Goal: Transaction & Acquisition: Purchase product/service

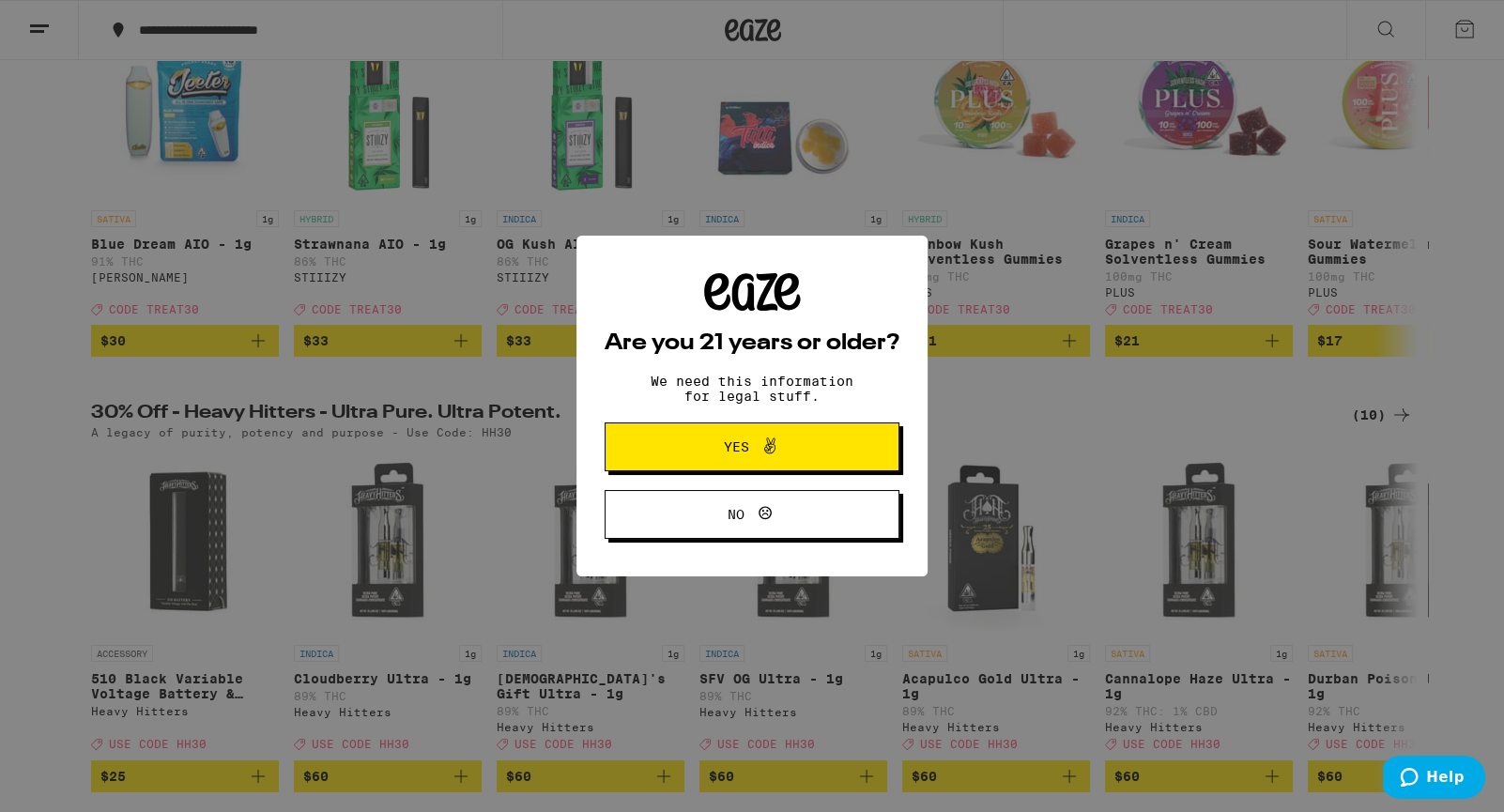
scroll to position [331, 0]
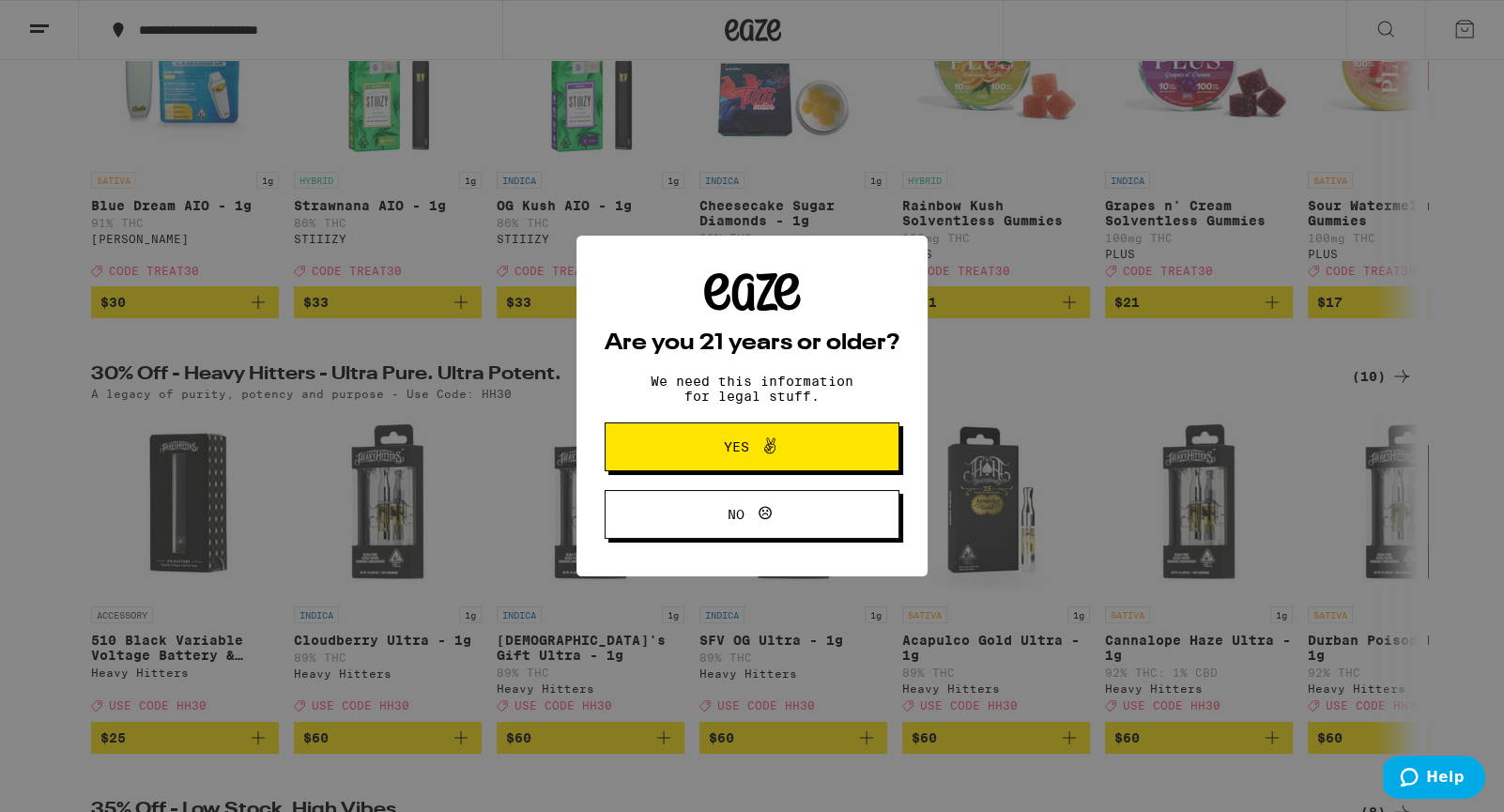
click at [768, 443] on icon at bounding box center [769, 445] width 11 height 16
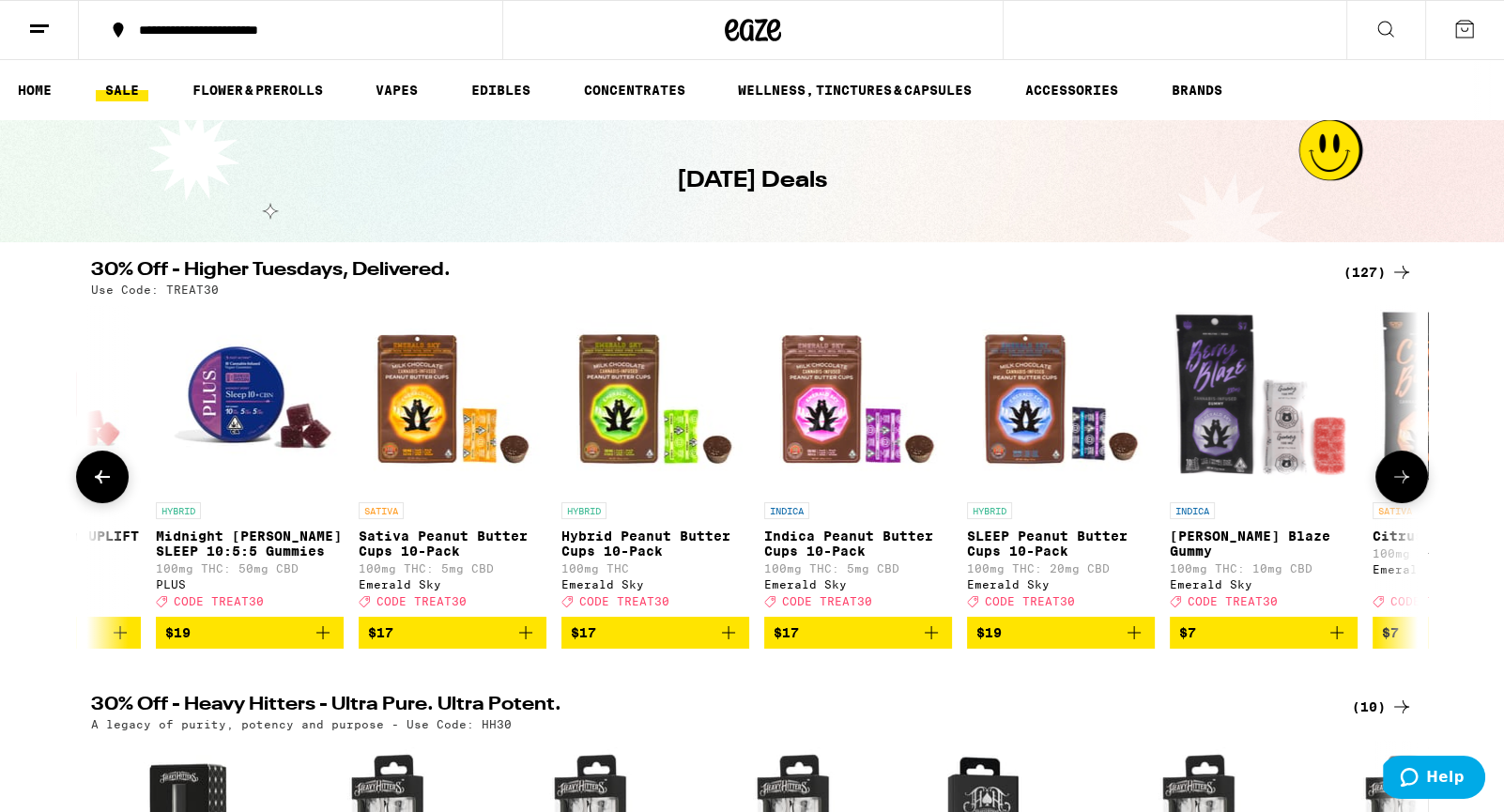
scroll to position [0, 1375]
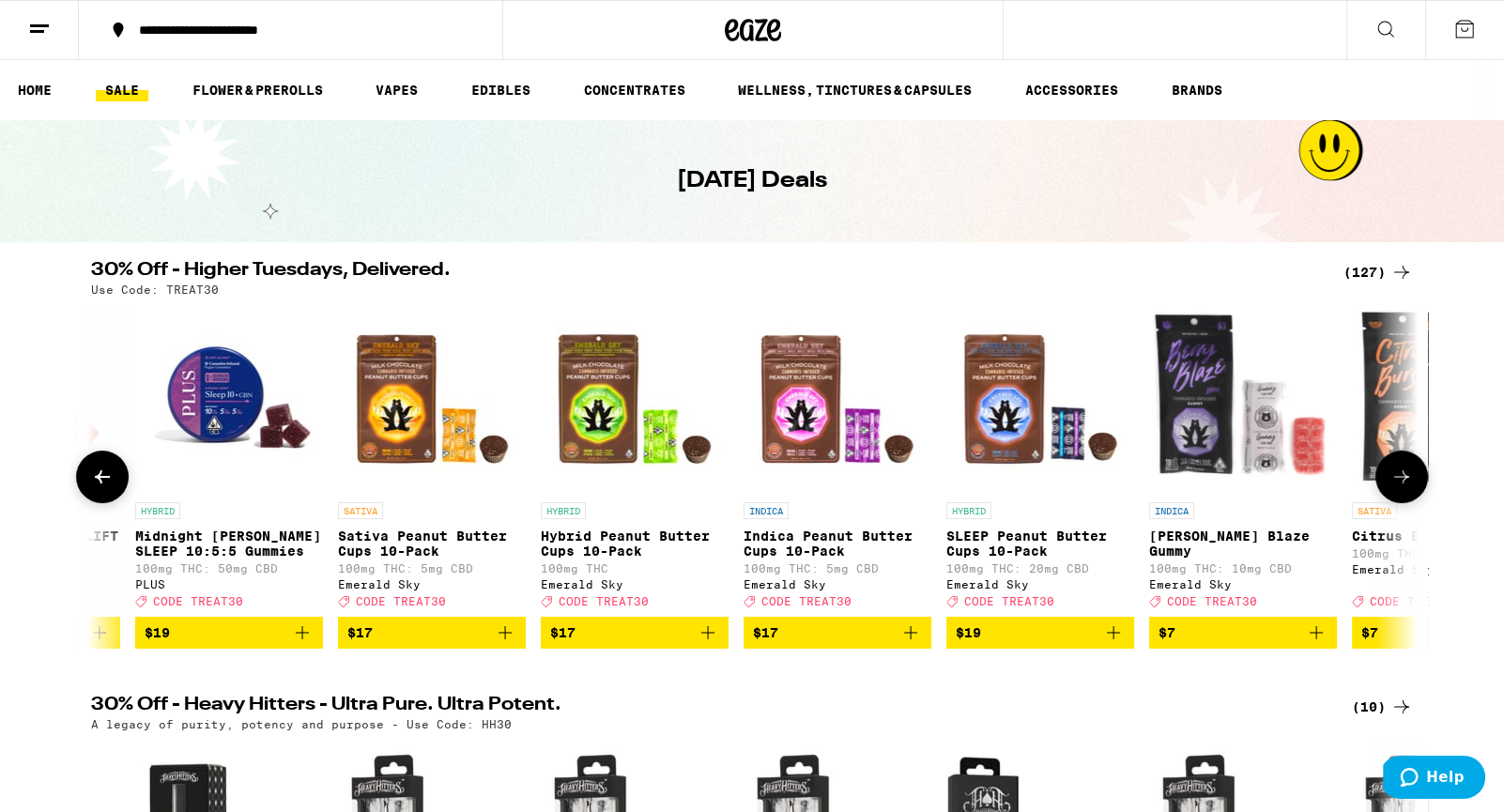
click at [451, 643] on span "$17" at bounding box center [432, 632] width 169 height 23
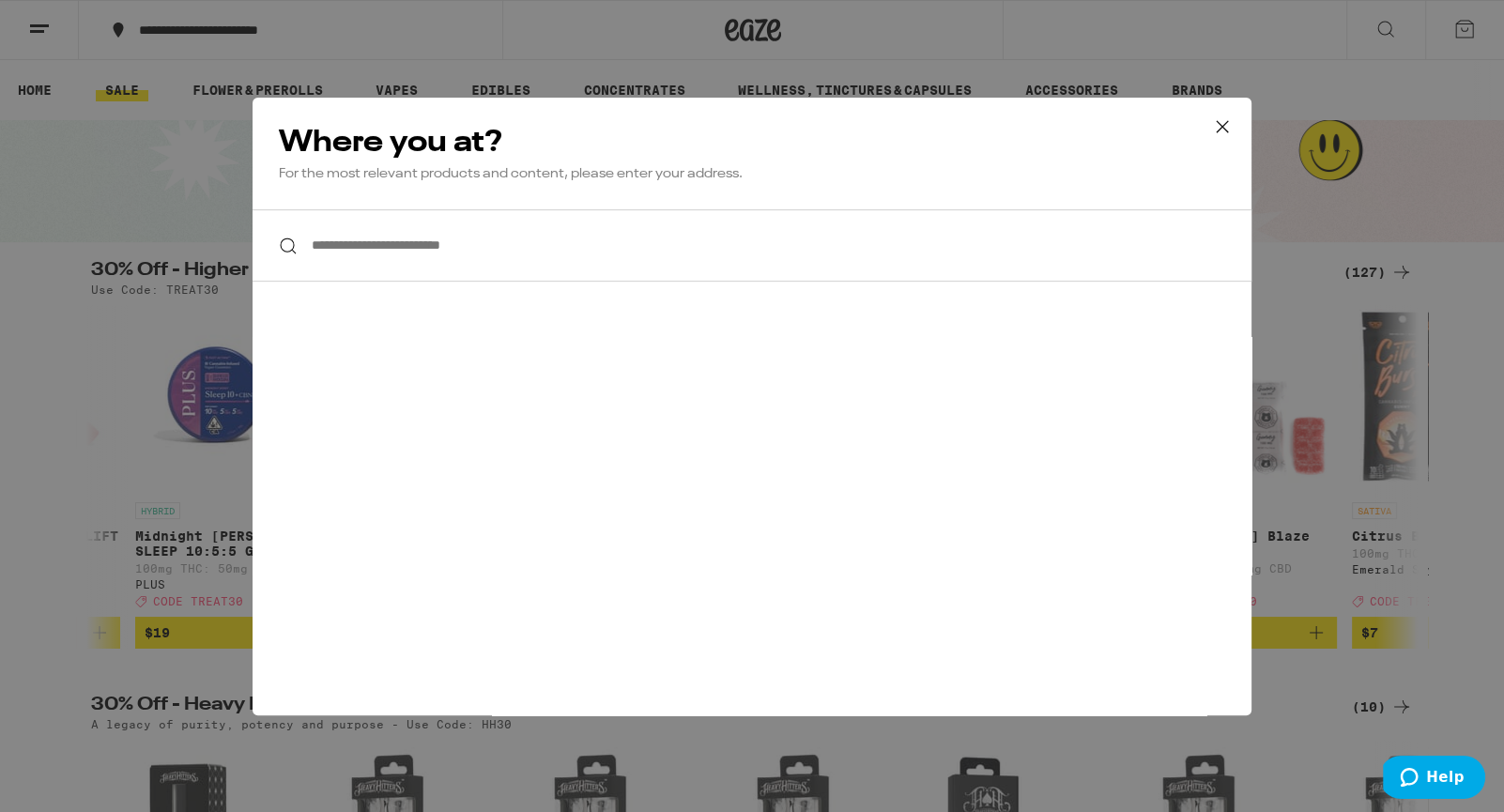
click at [451, 241] on input "**********" at bounding box center [752, 245] width 998 height 72
click at [1219, 128] on icon at bounding box center [1221, 125] width 11 height 11
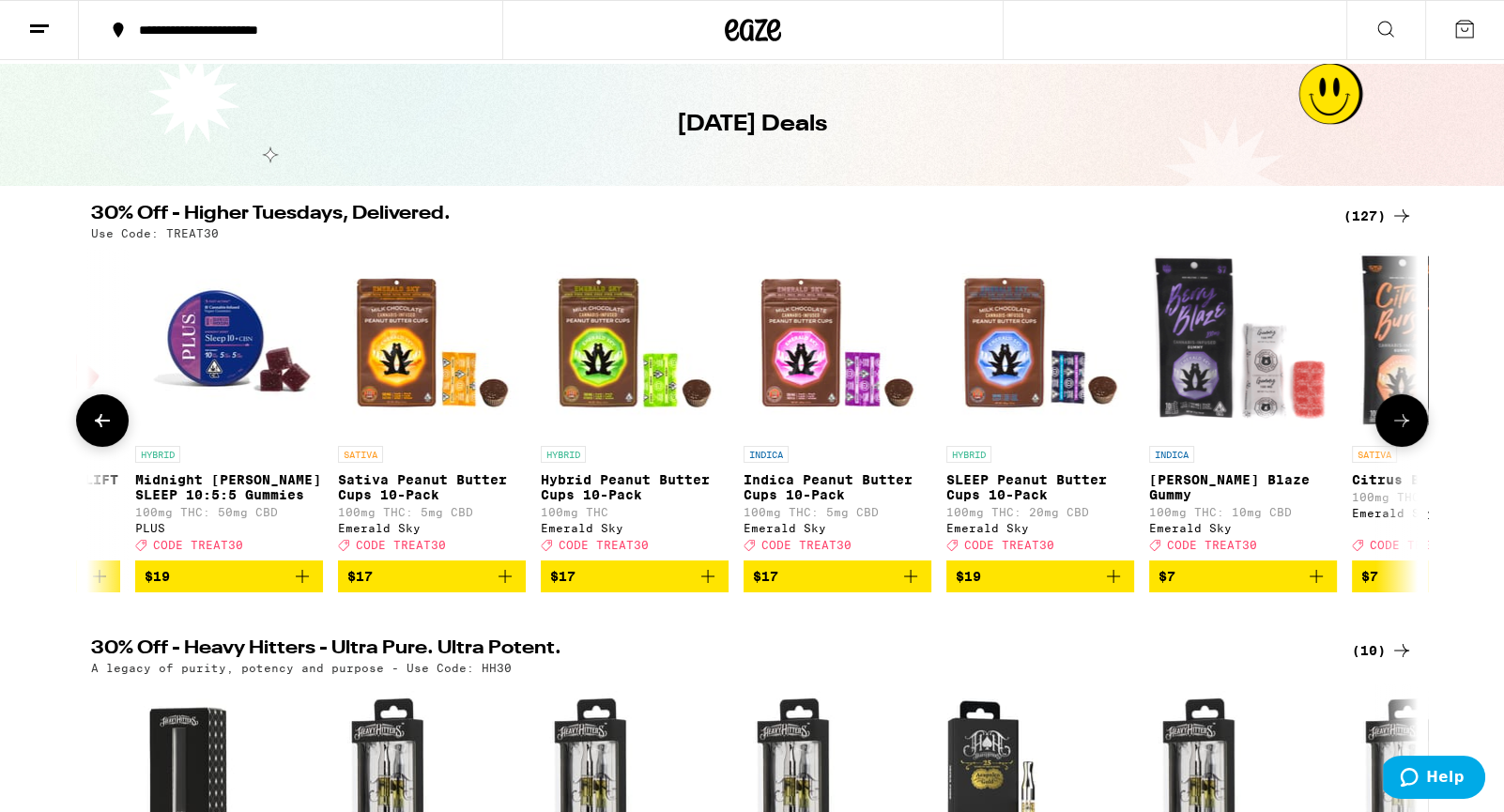
scroll to position [0, 0]
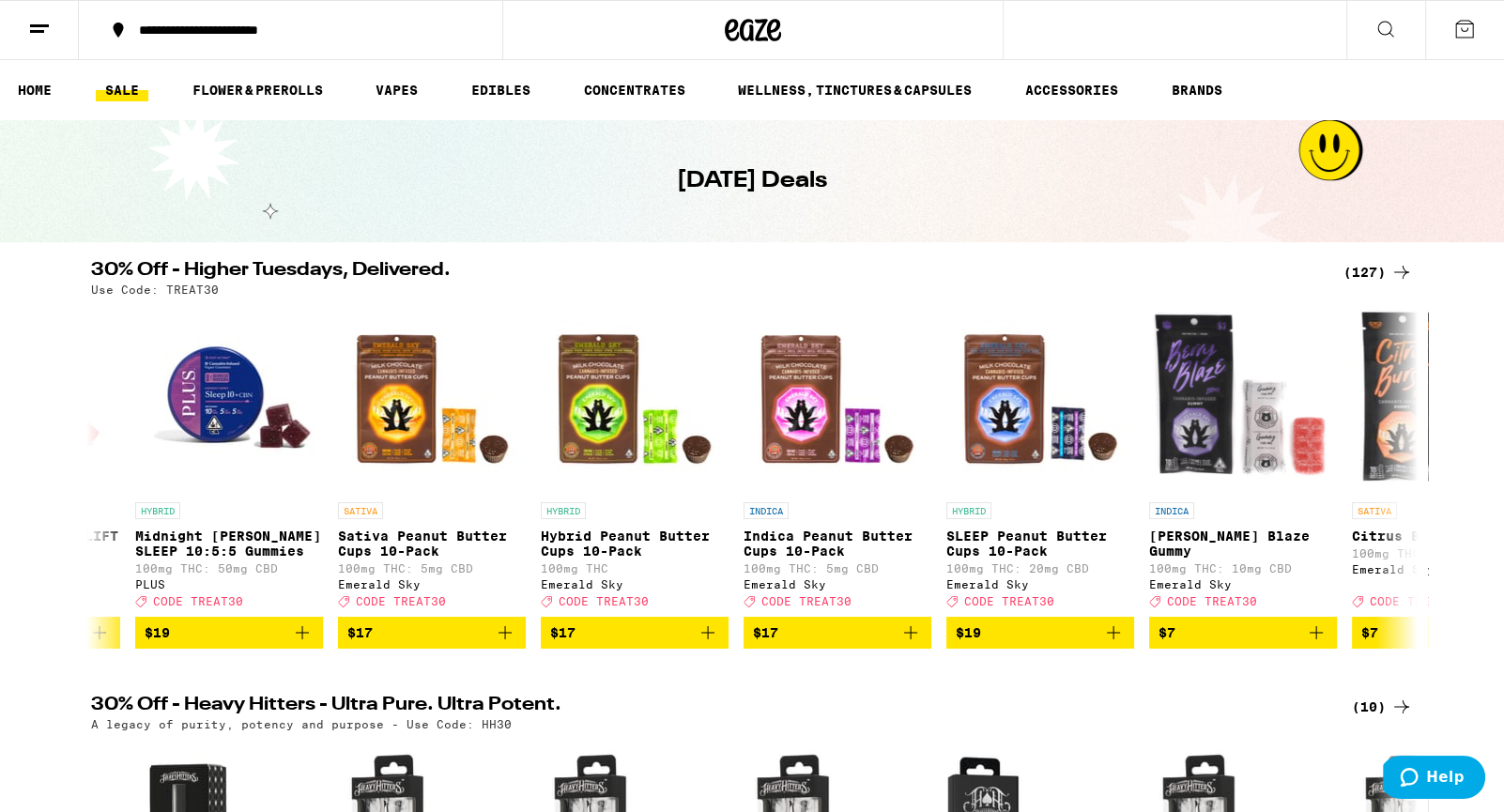
click at [248, 32] on div "**********" at bounding box center [302, 29] width 345 height 13
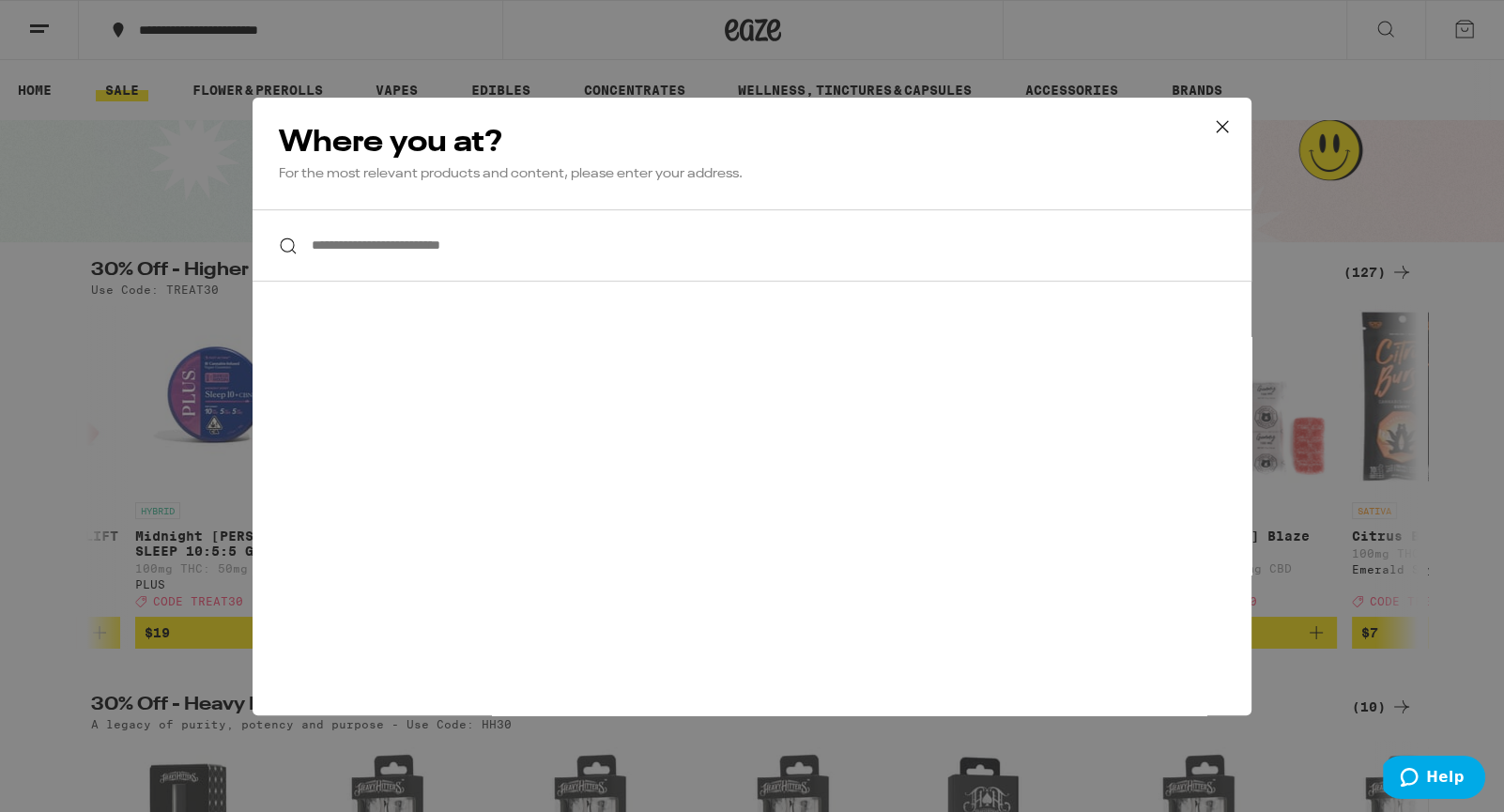
click at [380, 254] on input "**********" at bounding box center [752, 245] width 998 height 72
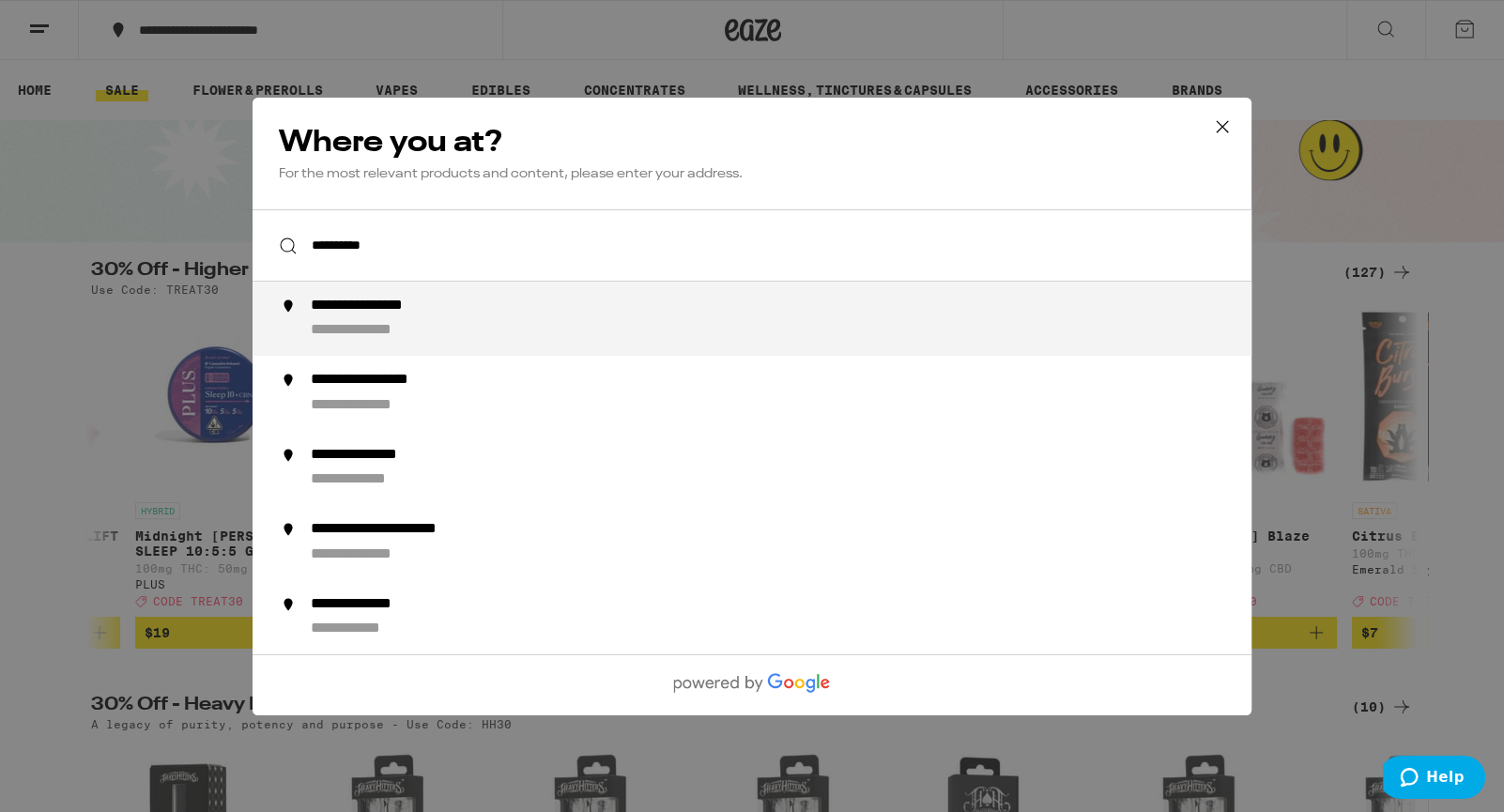
click at [420, 311] on div "**********" at bounding box center [388, 307] width 155 height 20
type input "**********"
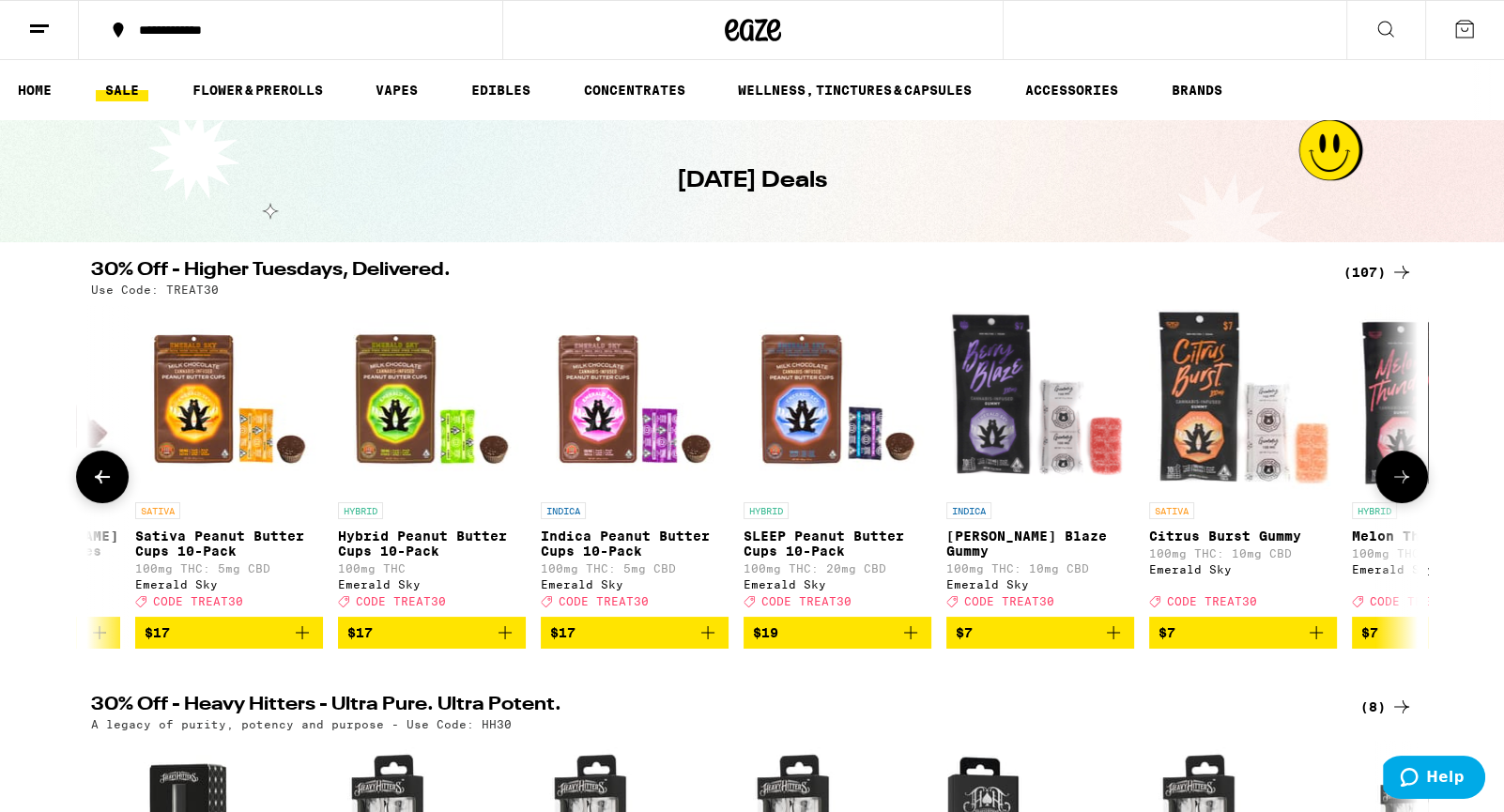
click at [300, 643] on icon "Add to bag" at bounding box center [302, 632] width 23 height 23
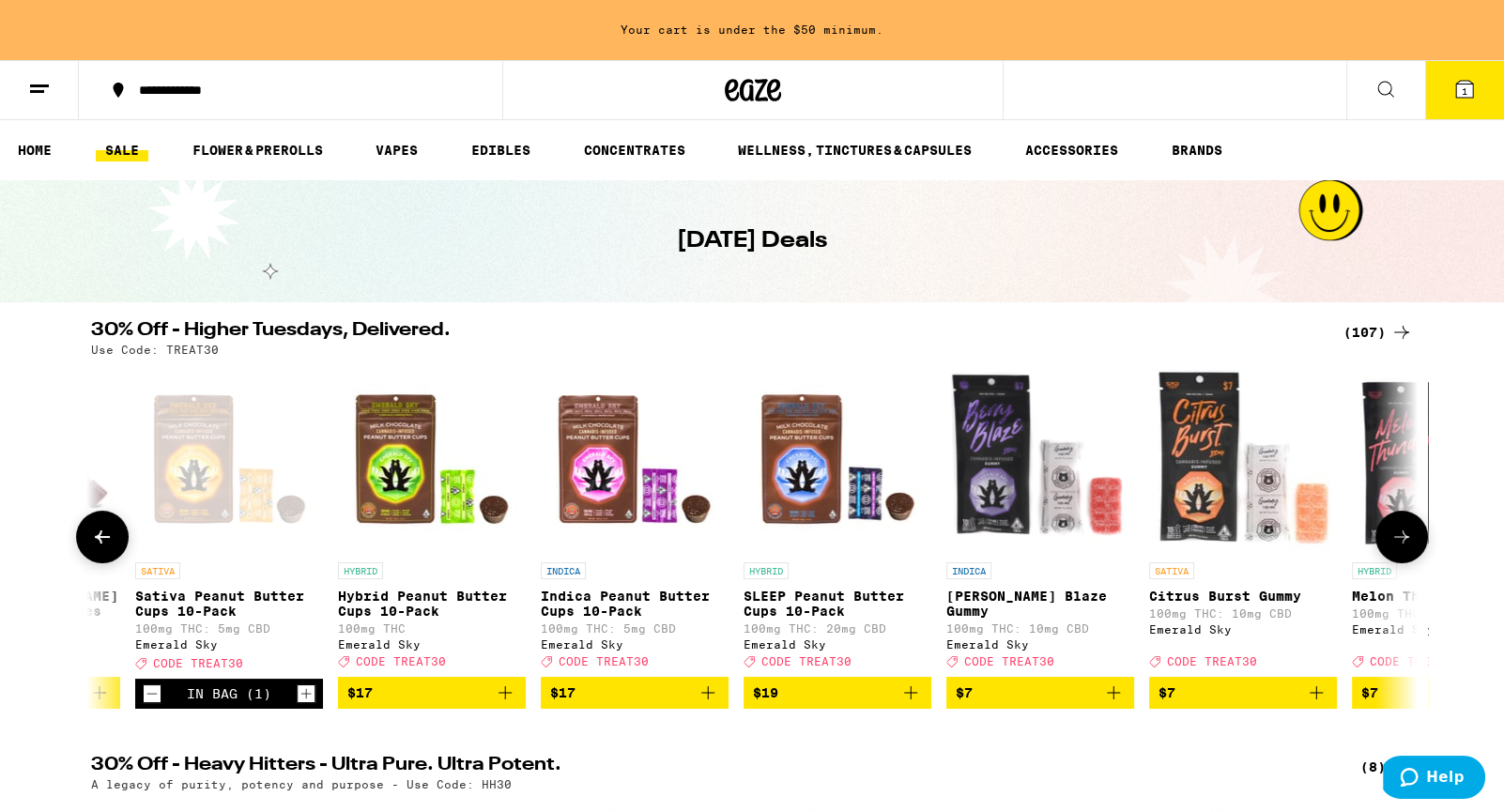
click at [304, 703] on icon "Increment" at bounding box center [306, 693] width 17 height 23
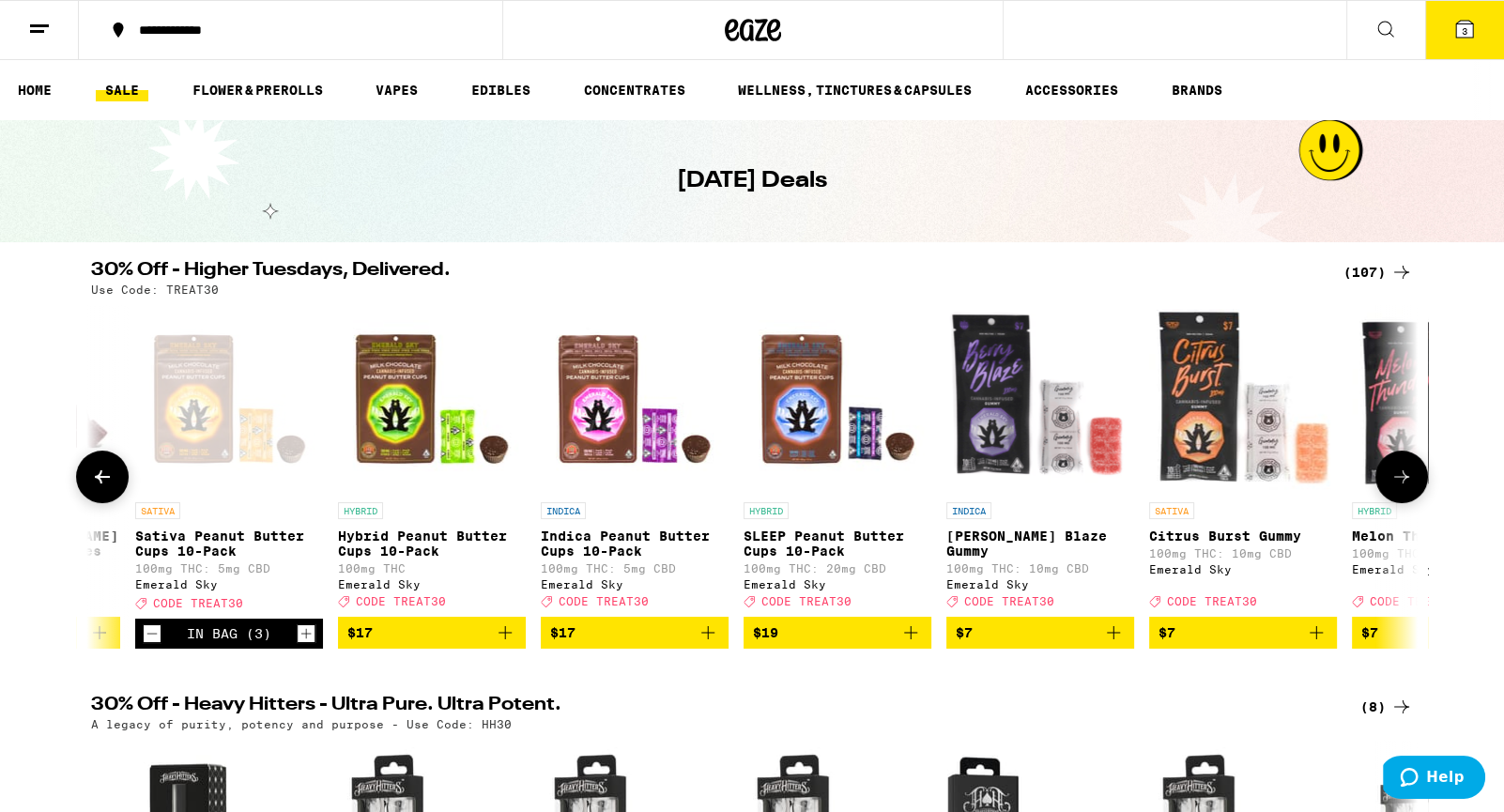
click at [308, 641] on icon "Increment" at bounding box center [306, 633] width 17 height 23
click at [309, 641] on icon "Increment" at bounding box center [306, 633] width 17 height 23
click at [1463, 23] on icon at bounding box center [1464, 29] width 17 height 17
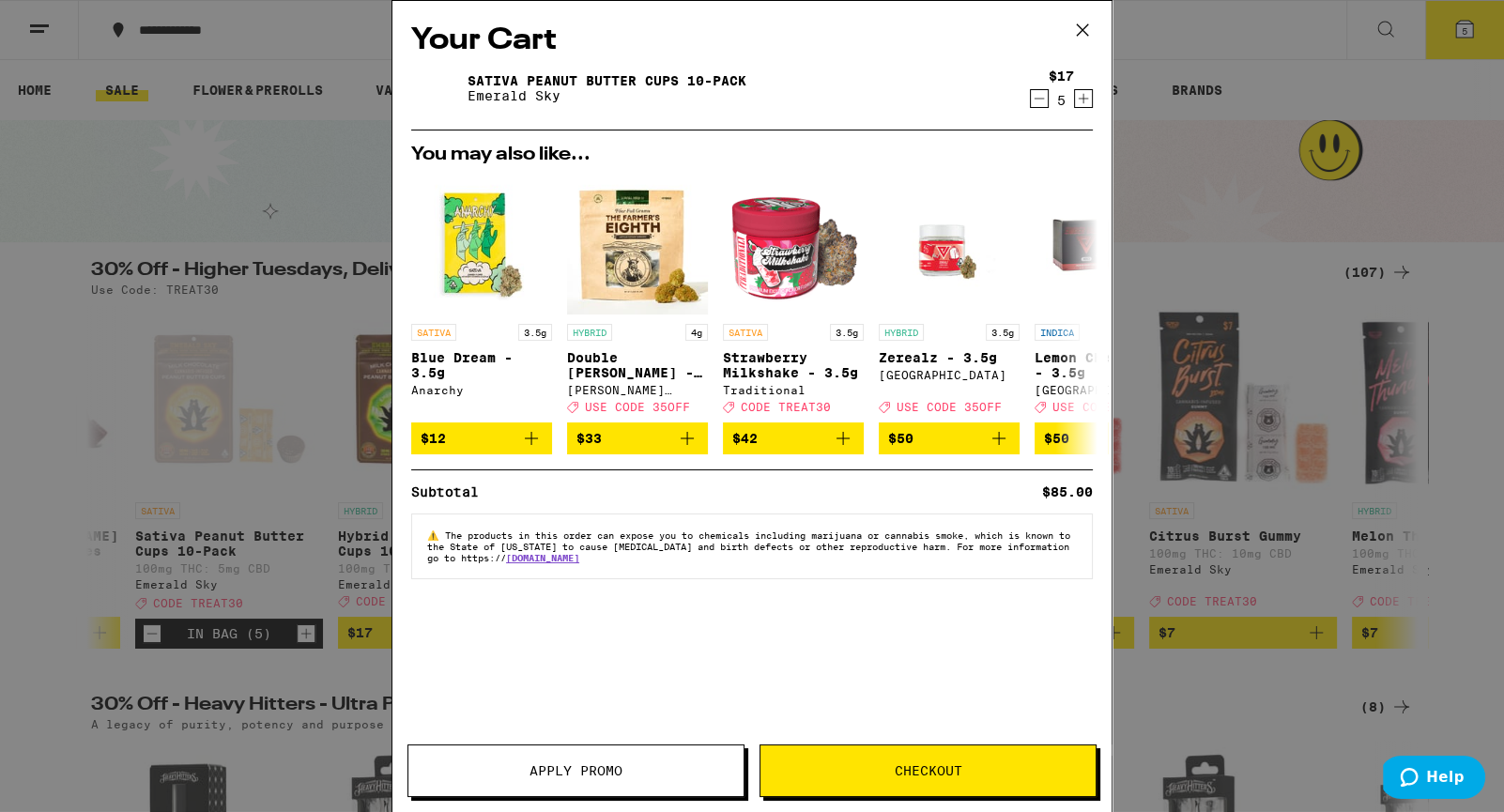
click at [916, 771] on span "Checkout" at bounding box center [928, 770] width 68 height 13
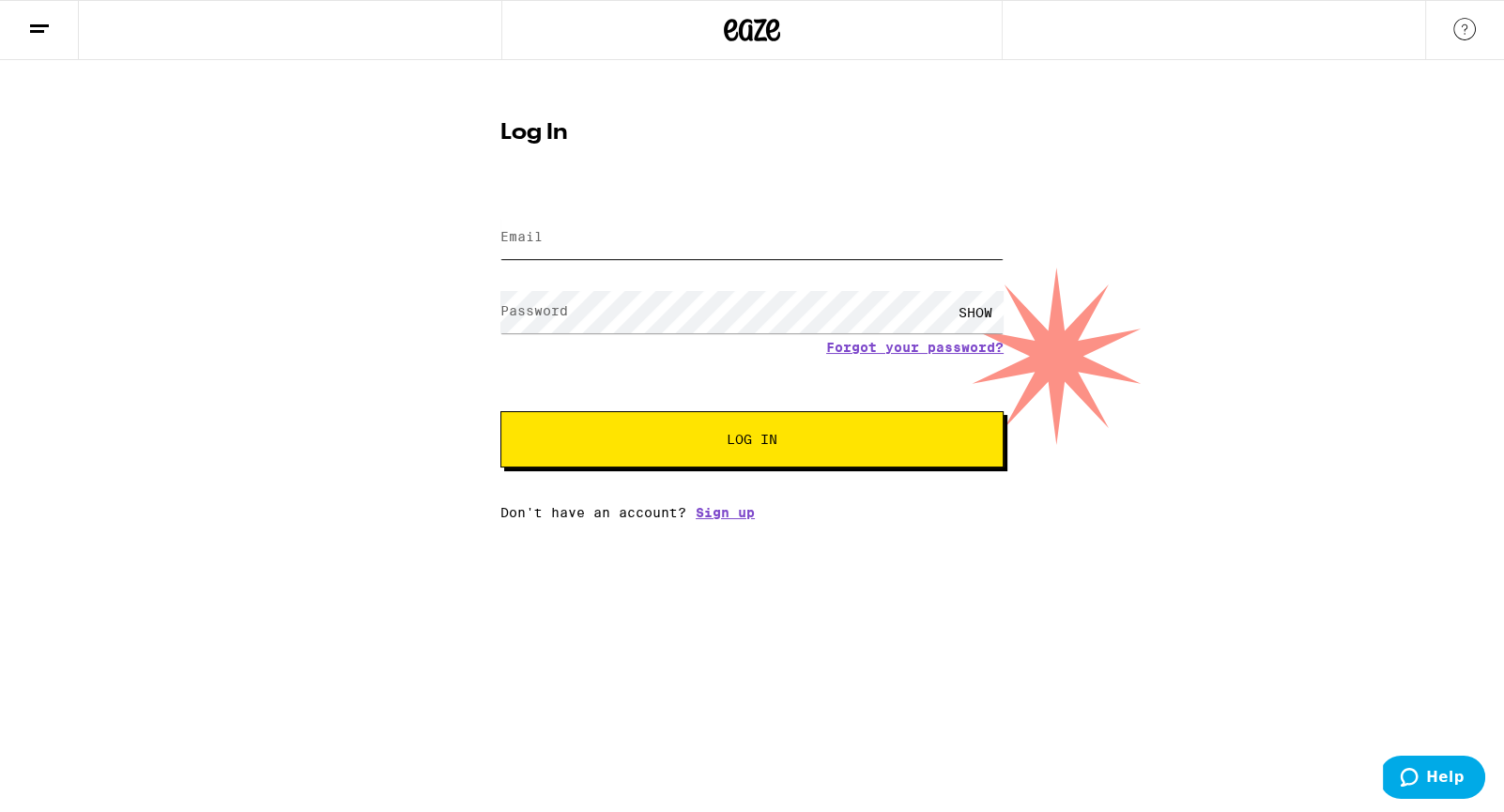
click at [615, 224] on input "Email" at bounding box center [752, 238] width 503 height 42
click at [0, 519] on com-1password-button at bounding box center [0, 519] width 0 height 0
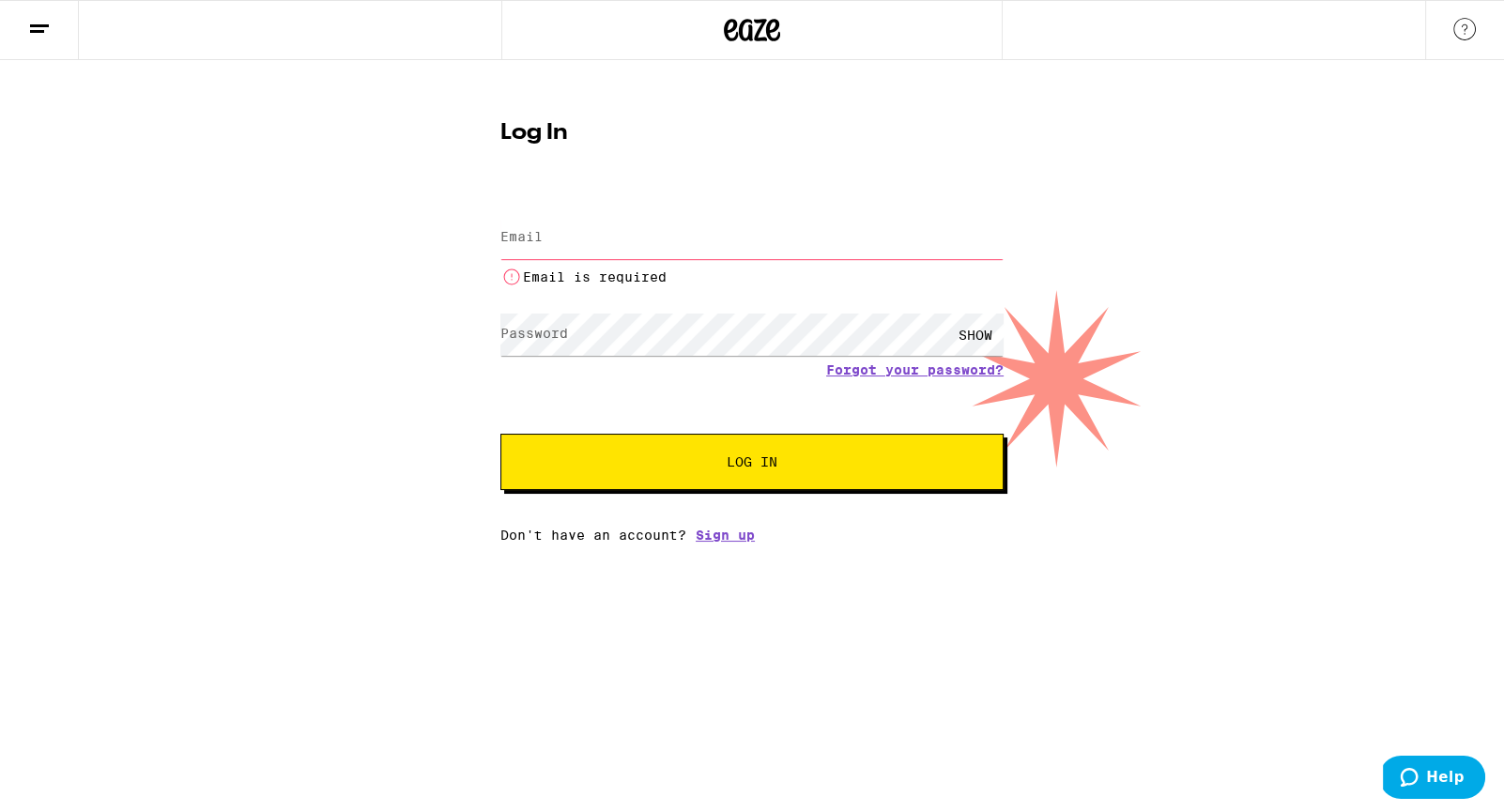
type input "[EMAIL_ADDRESS][DOMAIN_NAME]"
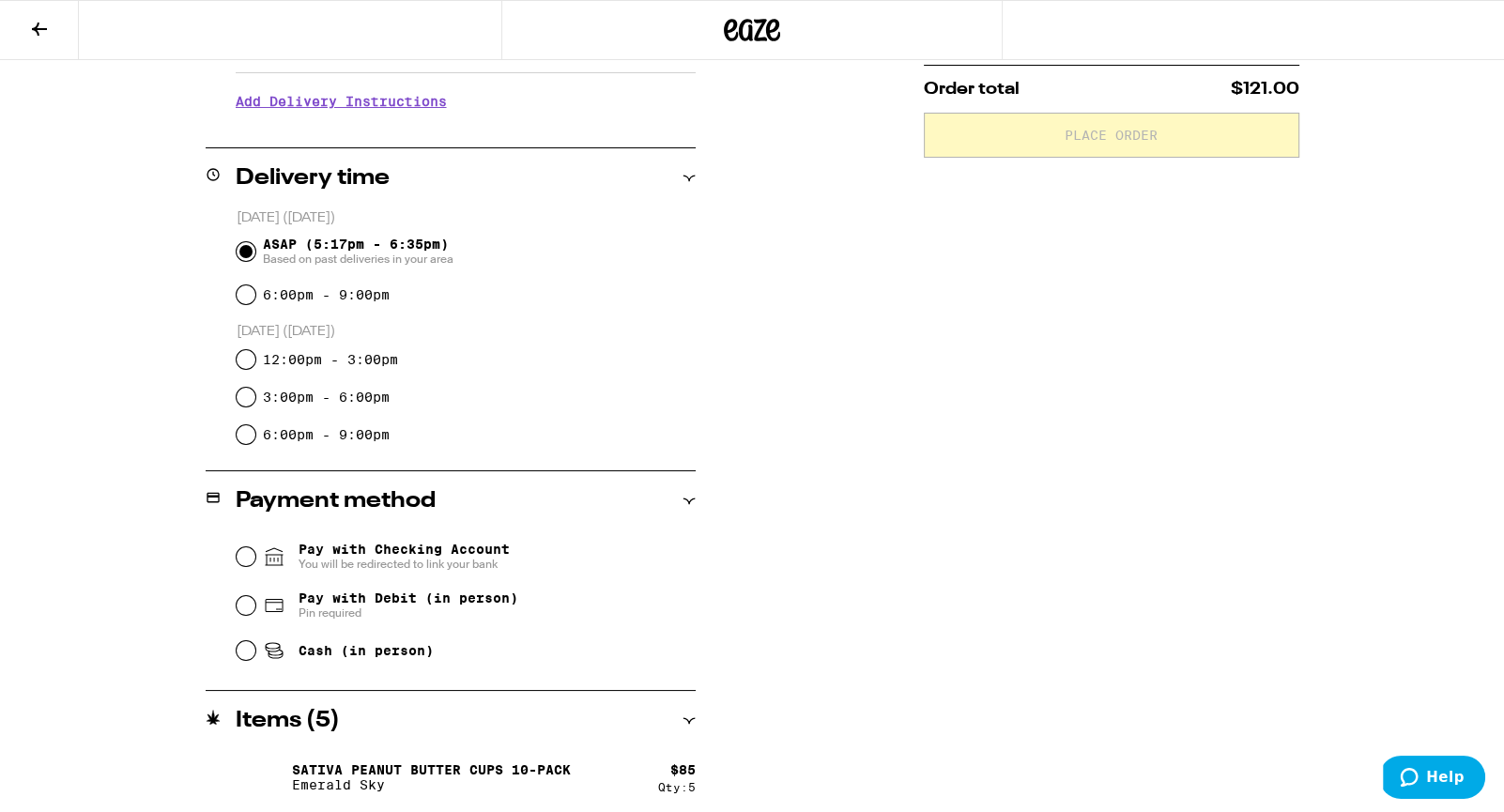
scroll to position [382, 0]
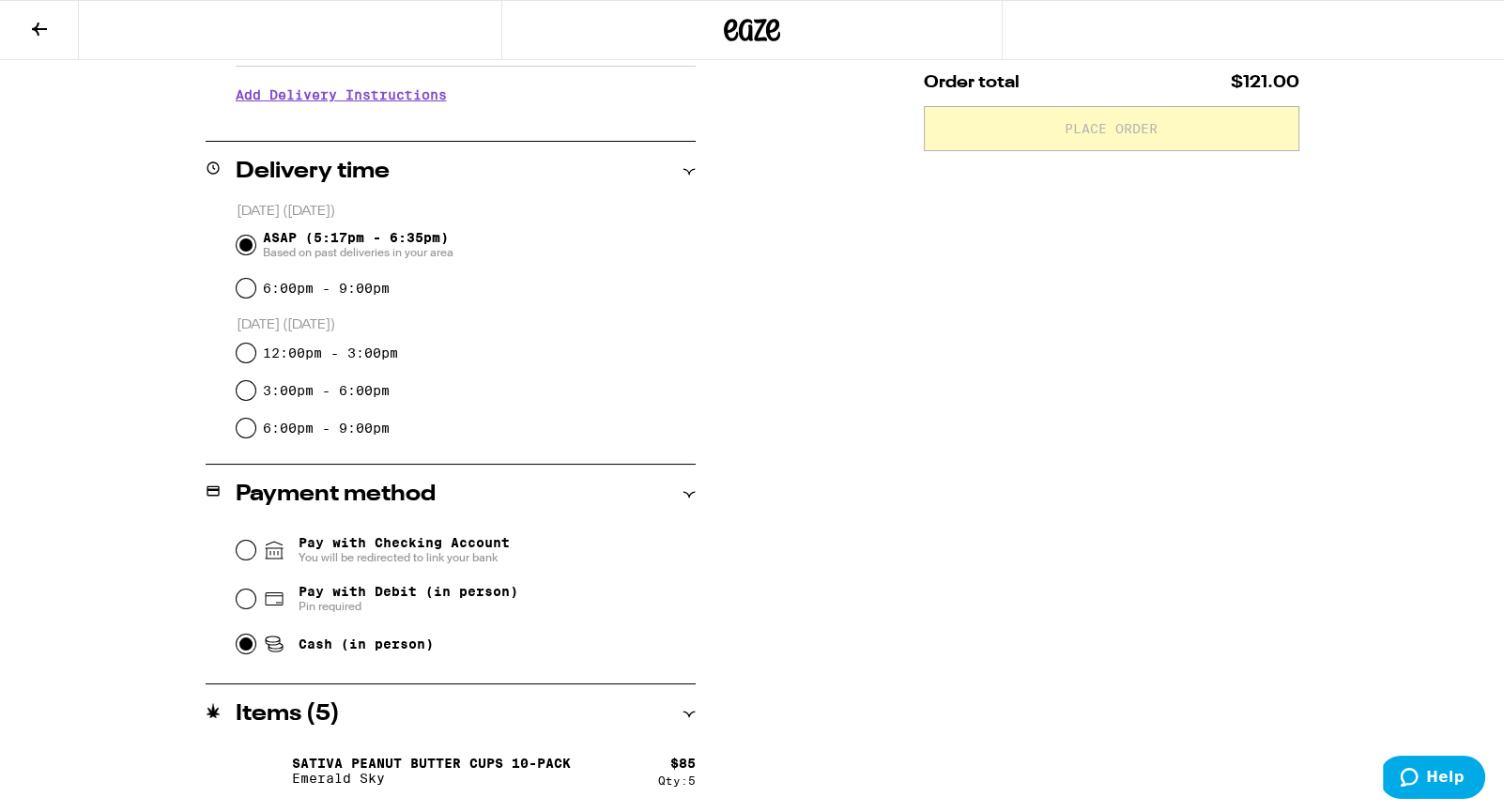
click at [248, 640] on input "Cash (in person)" at bounding box center [246, 643] width 19 height 19
radio input "true"
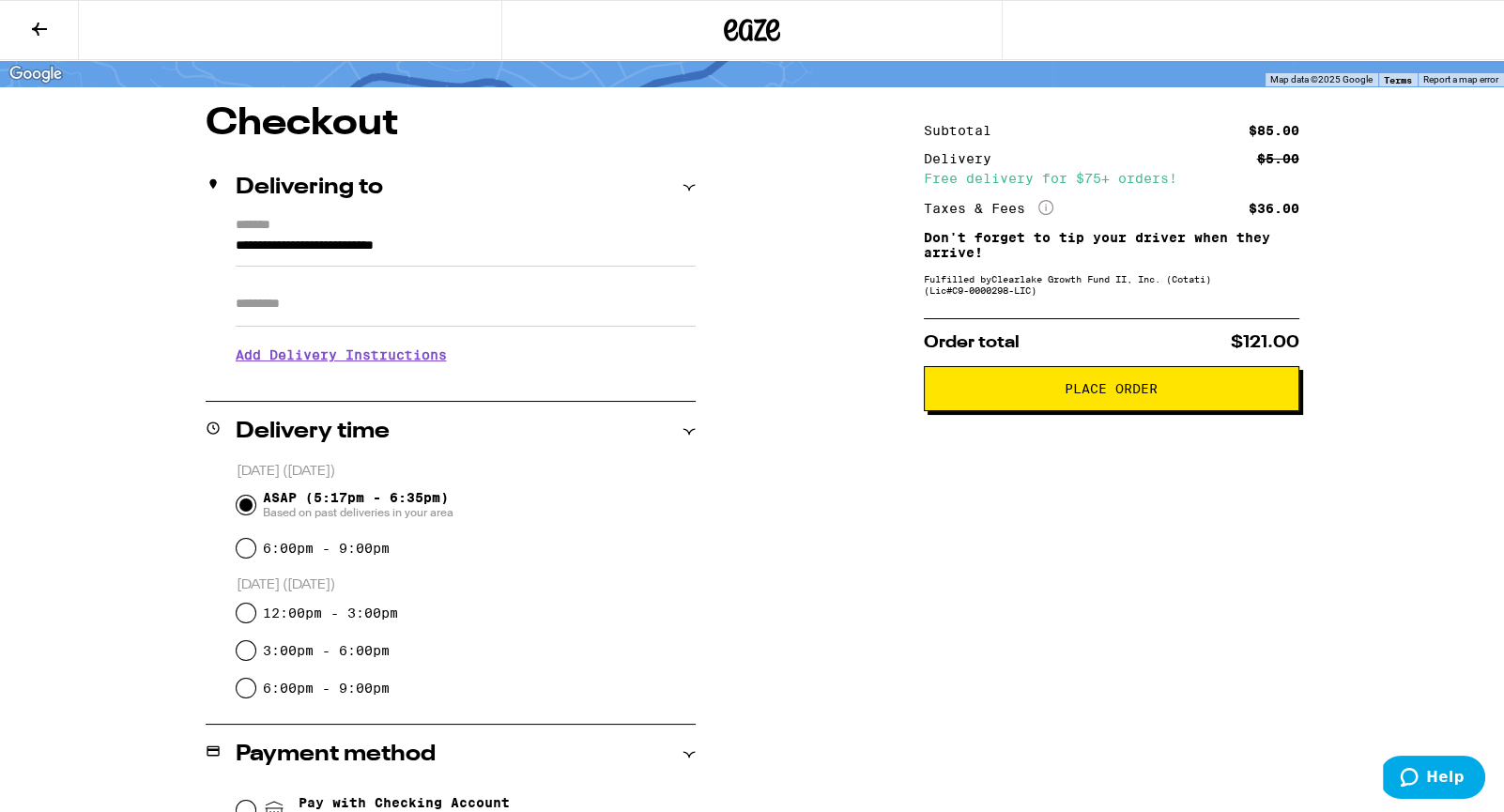
scroll to position [0, 0]
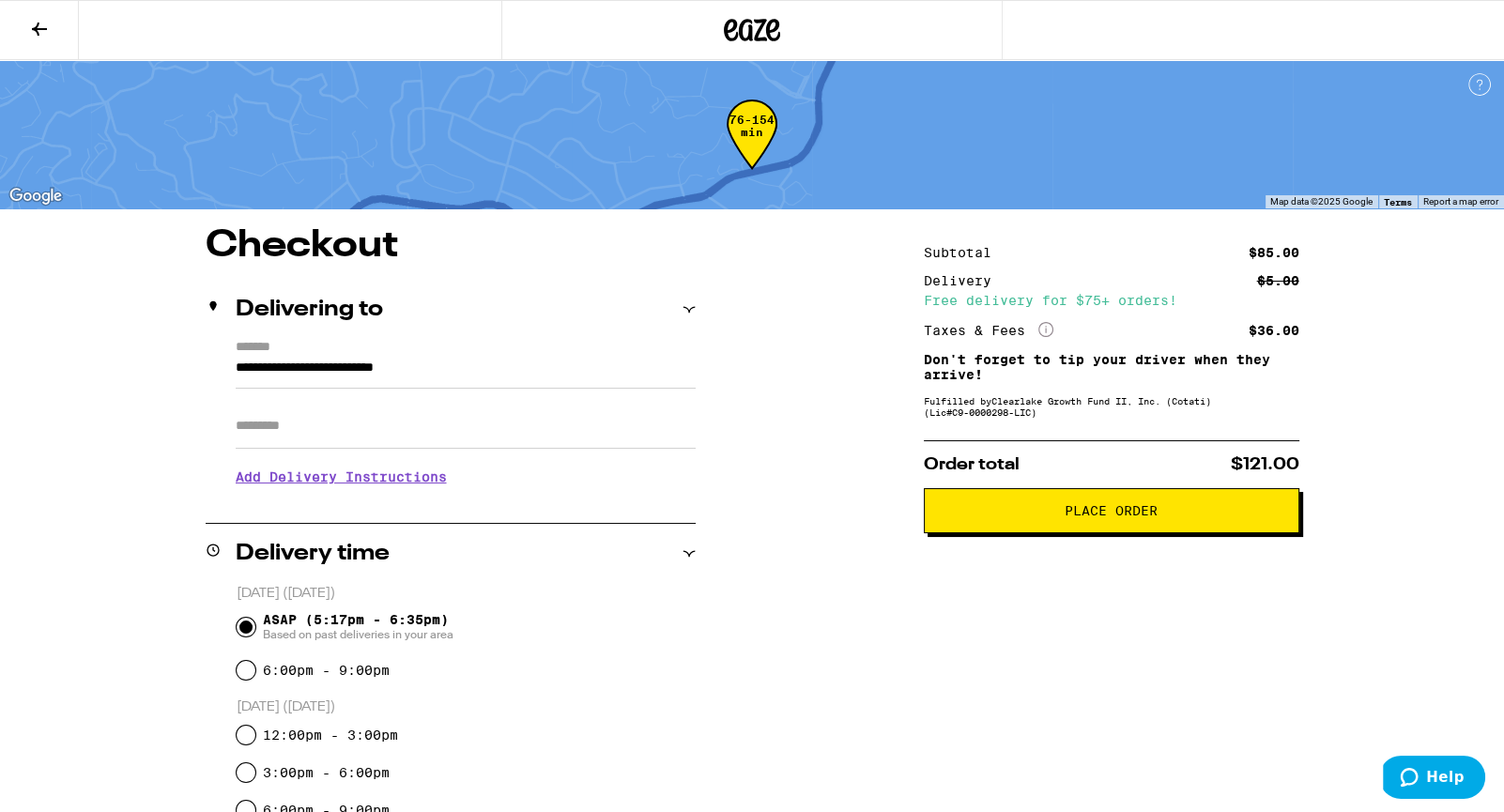
click at [45, 33] on icon at bounding box center [39, 29] width 23 height 23
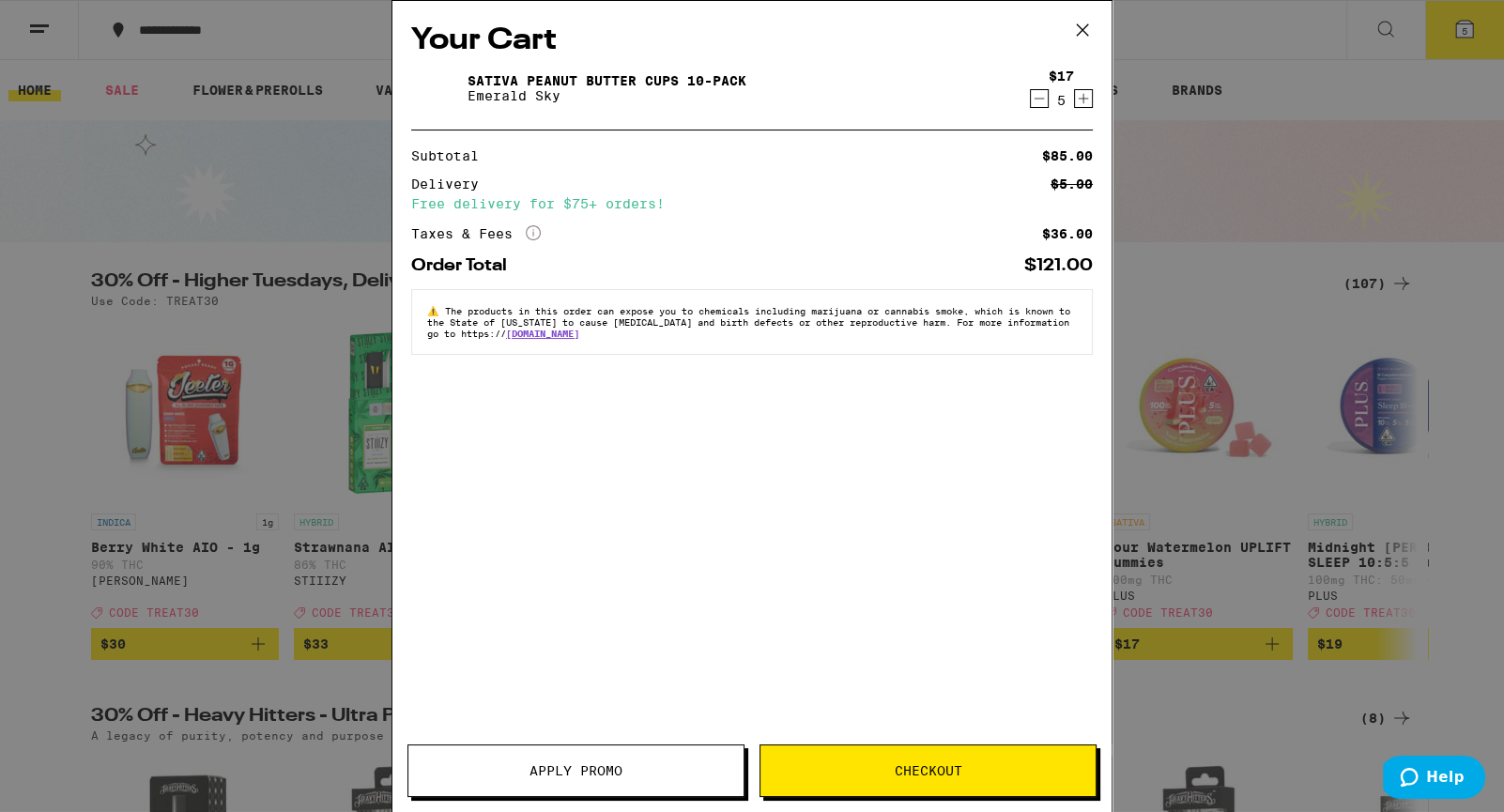
click at [566, 769] on span "Apply Promo" at bounding box center [576, 770] width 93 height 13
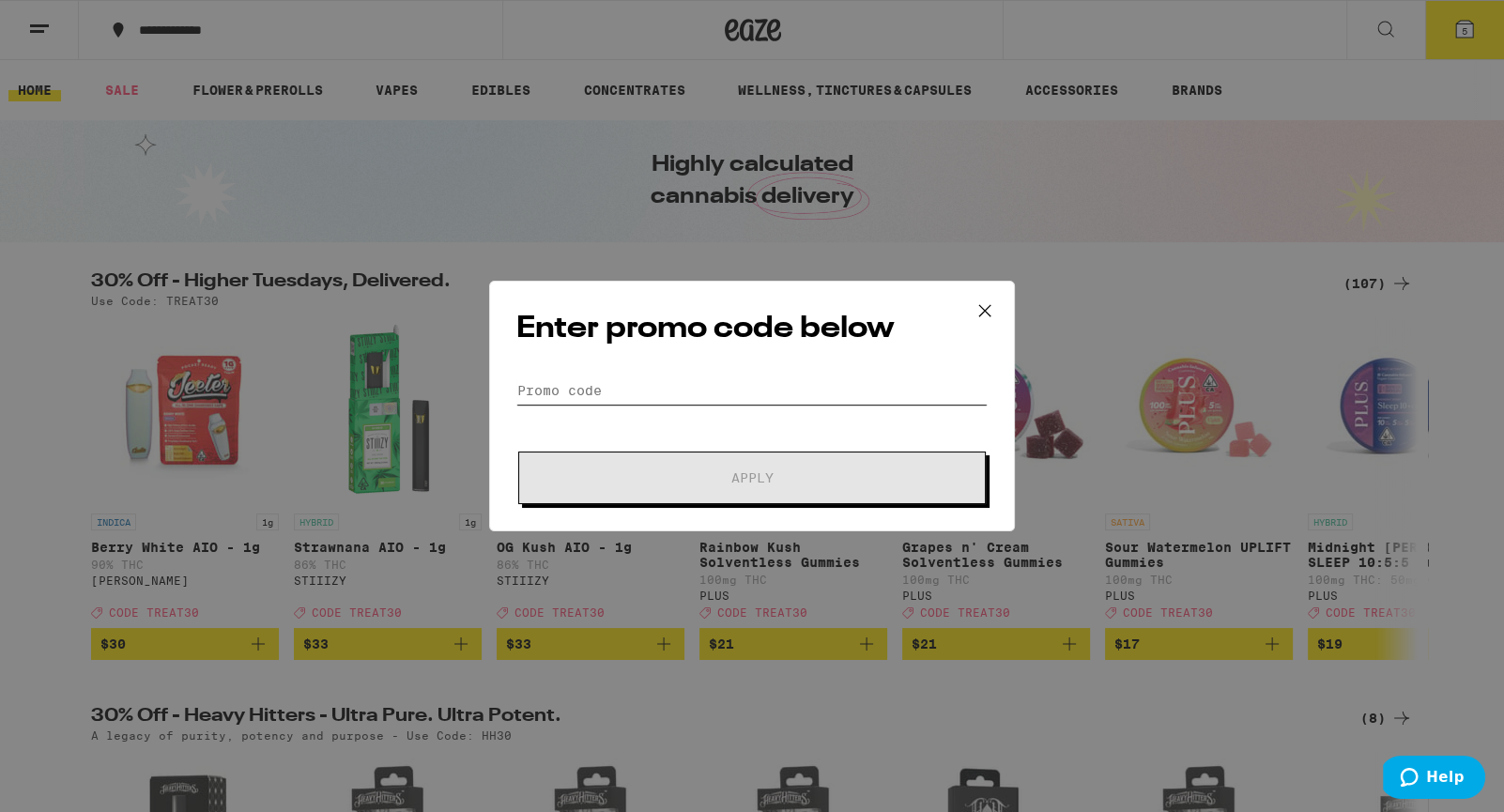
click at [599, 399] on input "Promo Code" at bounding box center [752, 391] width 472 height 28
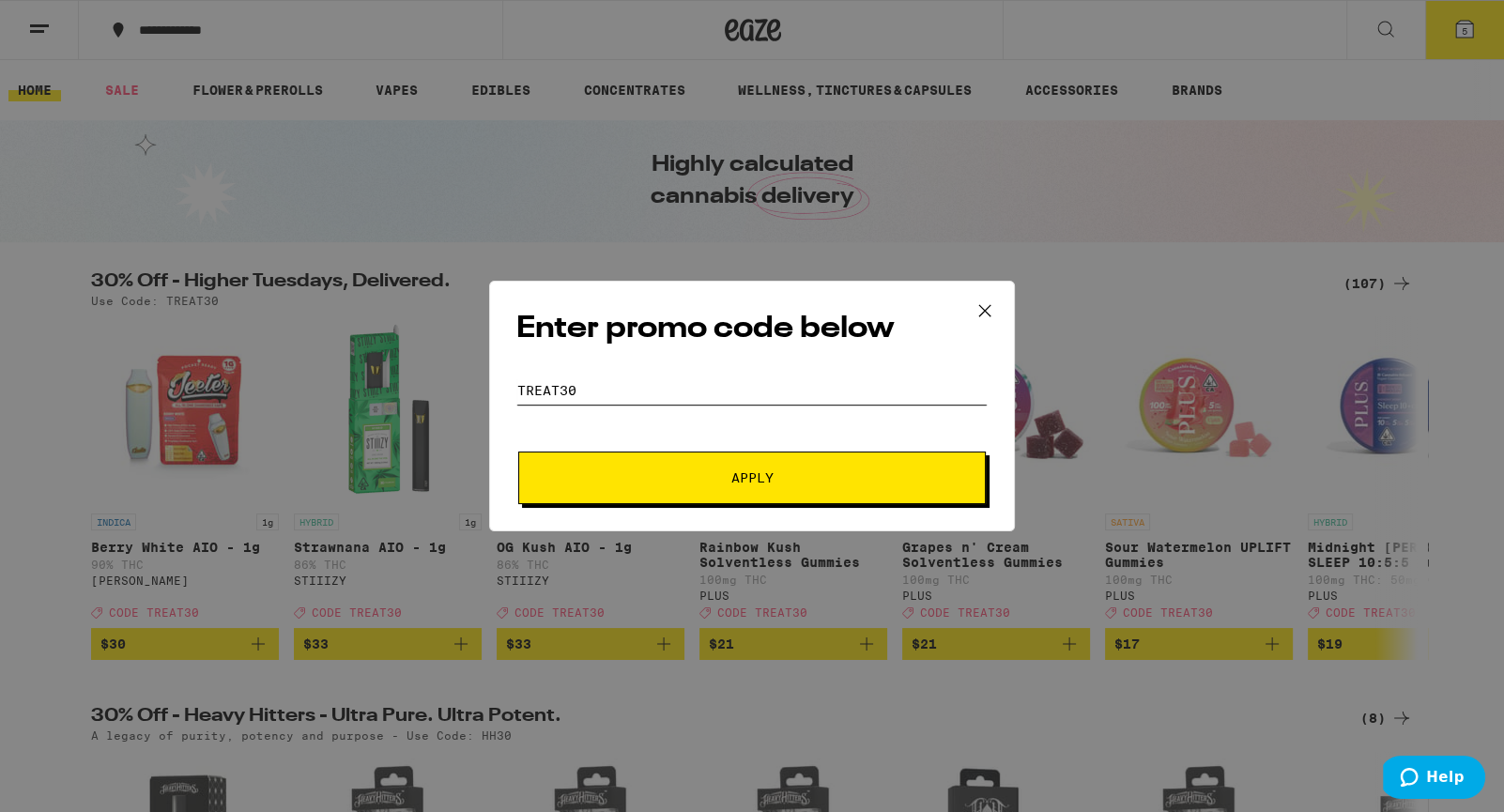
type input "TREAT30"
click at [737, 477] on span "Apply" at bounding box center [752, 477] width 42 height 13
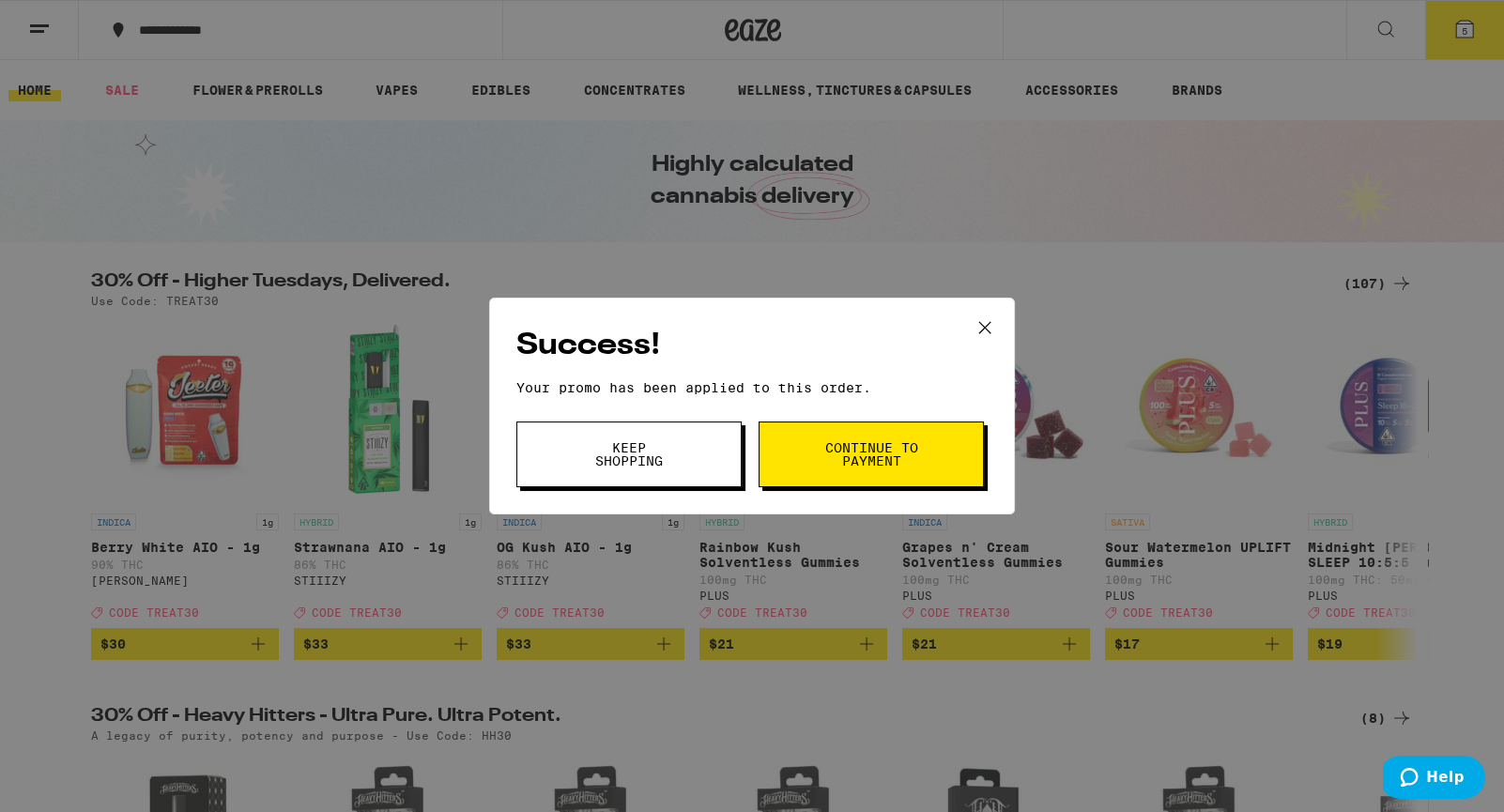
click at [872, 462] on span "Continue to payment" at bounding box center [871, 453] width 96 height 26
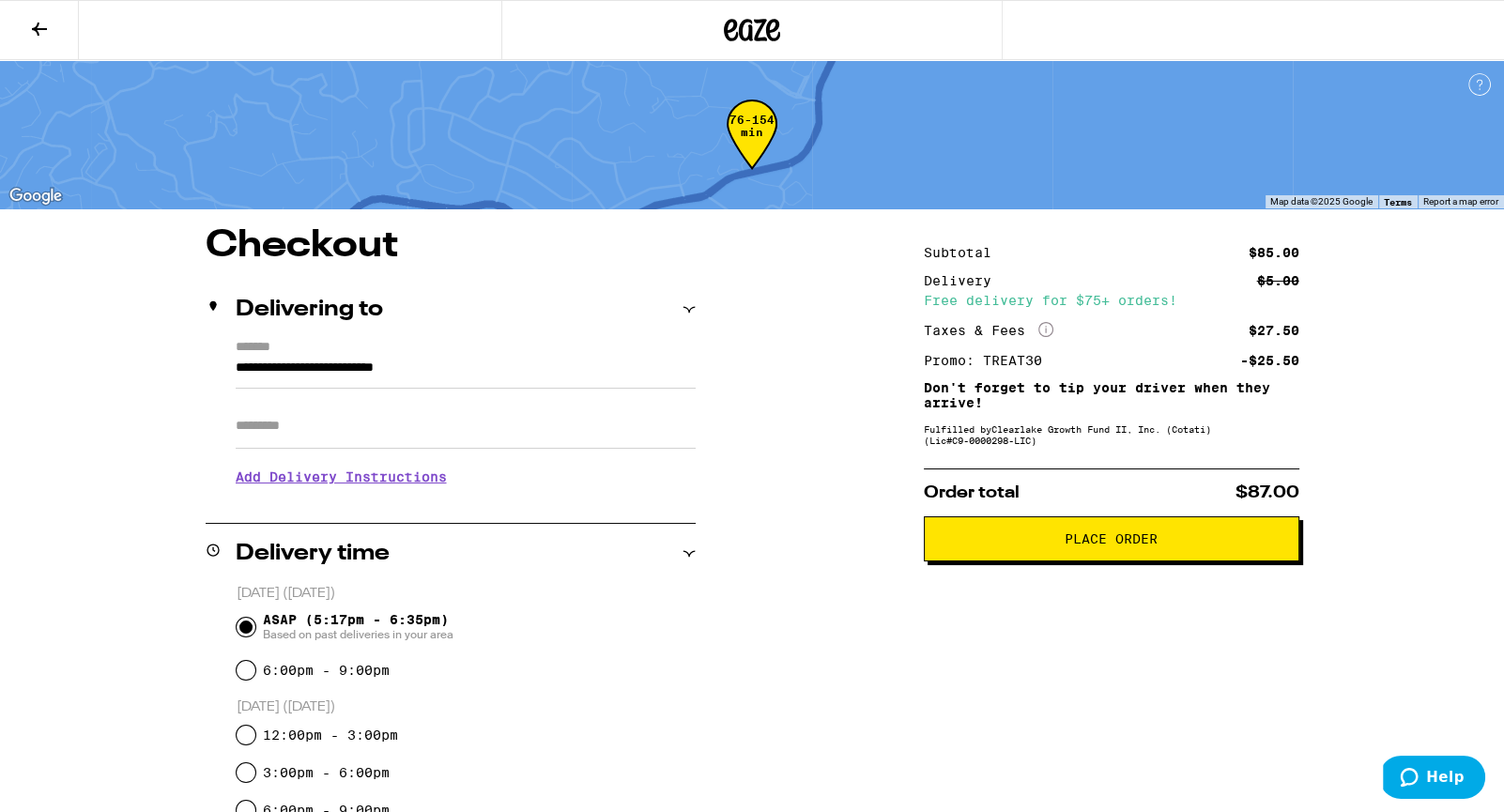
click at [31, 20] on icon at bounding box center [39, 29] width 23 height 23
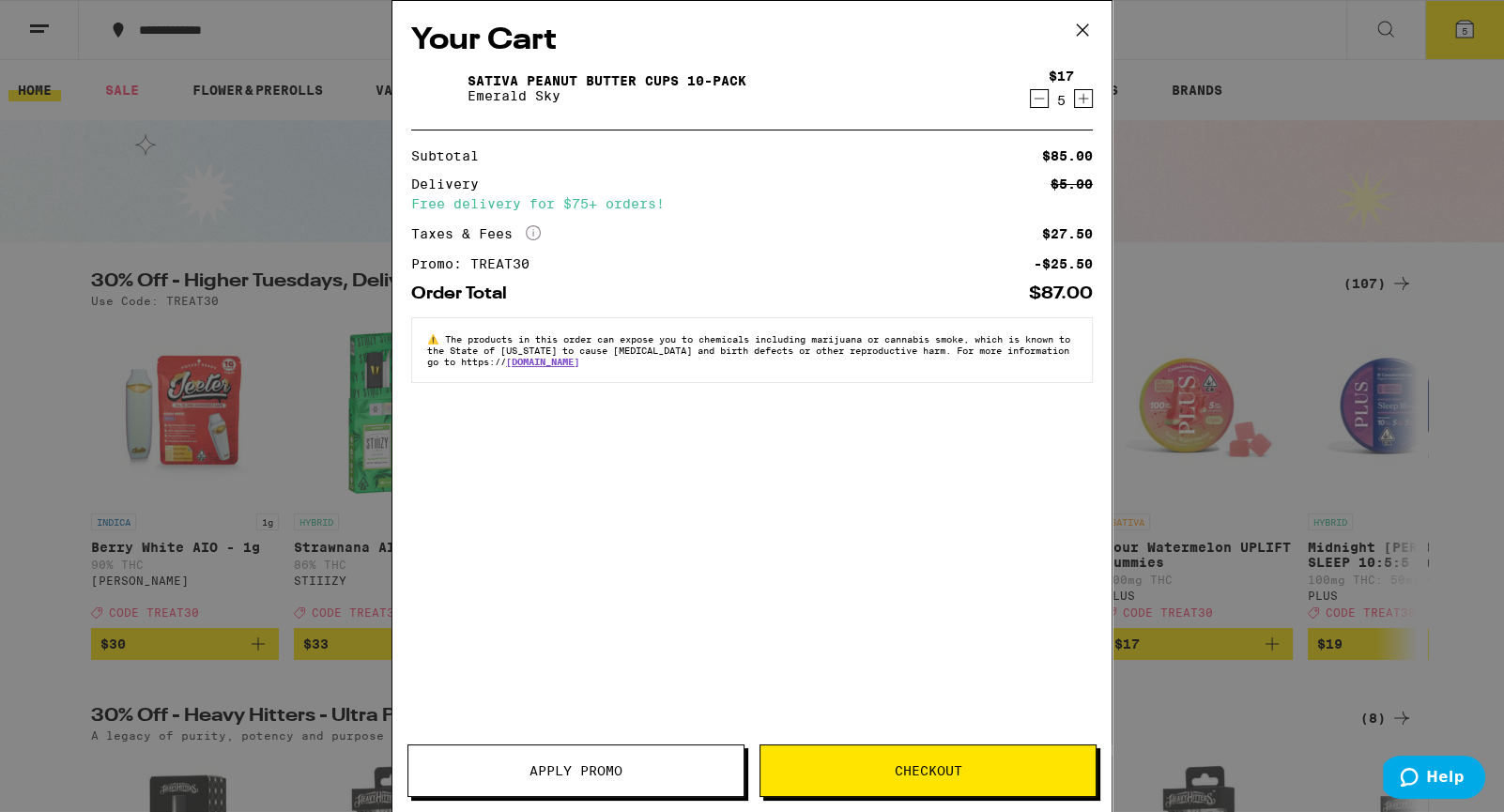
click at [170, 142] on div "Your Cart Sativa Peanut Butter Cups 10-Pack Emerald Sky $17 5 Subtotal $85.00 D…" at bounding box center [752, 406] width 1504 height 812
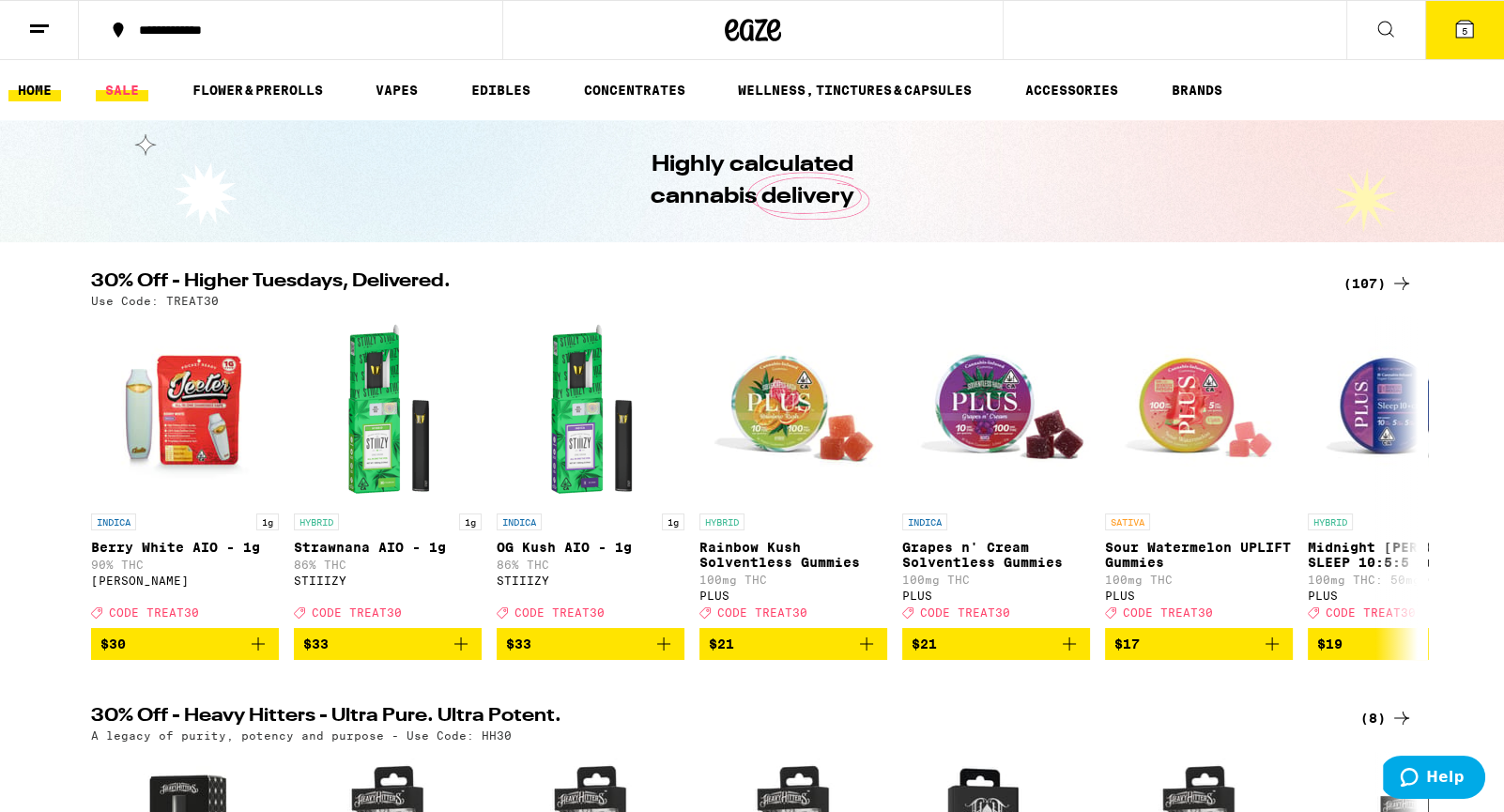
click at [131, 86] on link "SALE" at bounding box center [122, 90] width 53 height 23
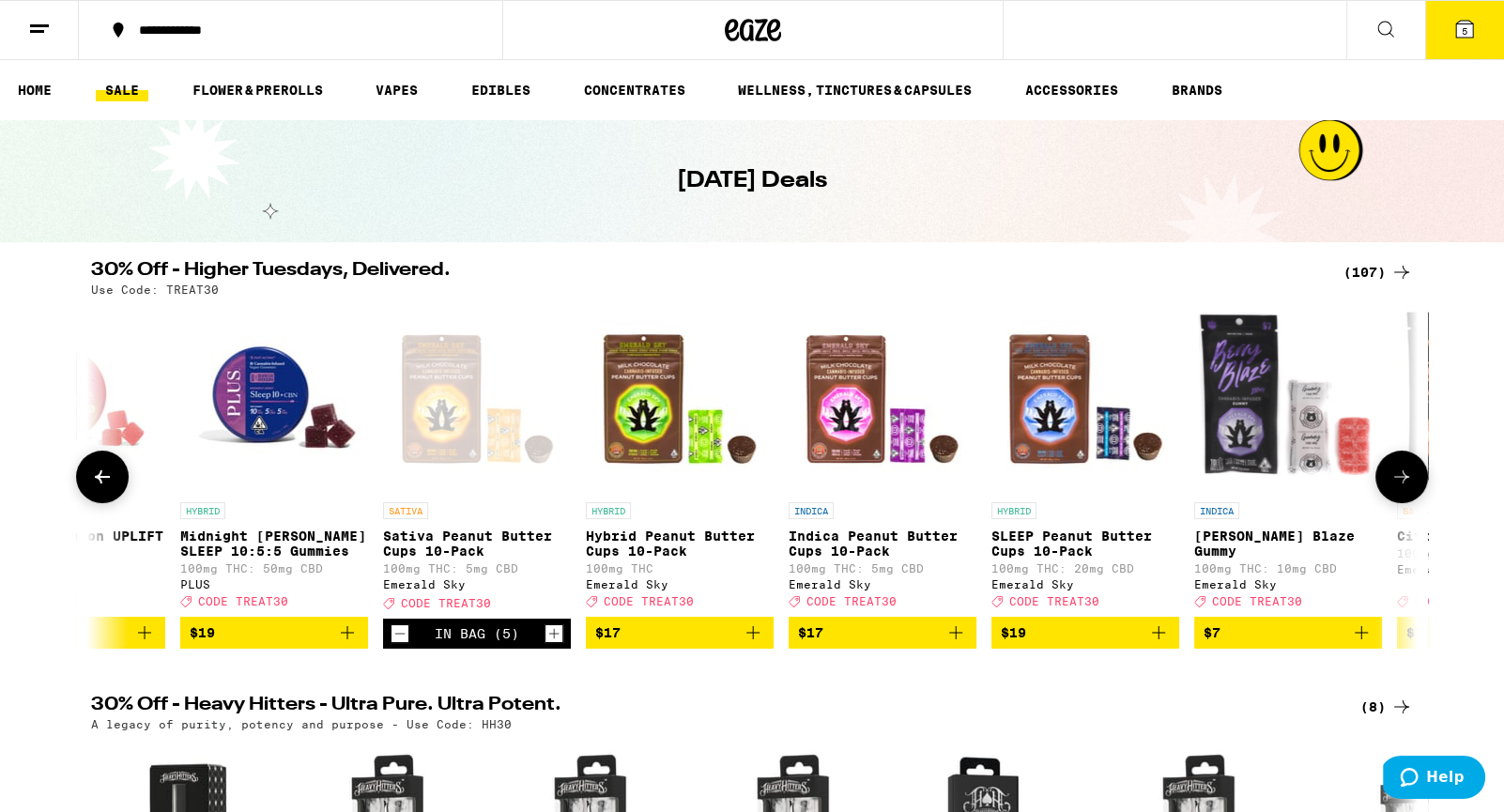
scroll to position [0, 1128]
click at [507, 543] on p "Sativa Peanut Butter Cups 10-Pack" at bounding box center [476, 543] width 188 height 30
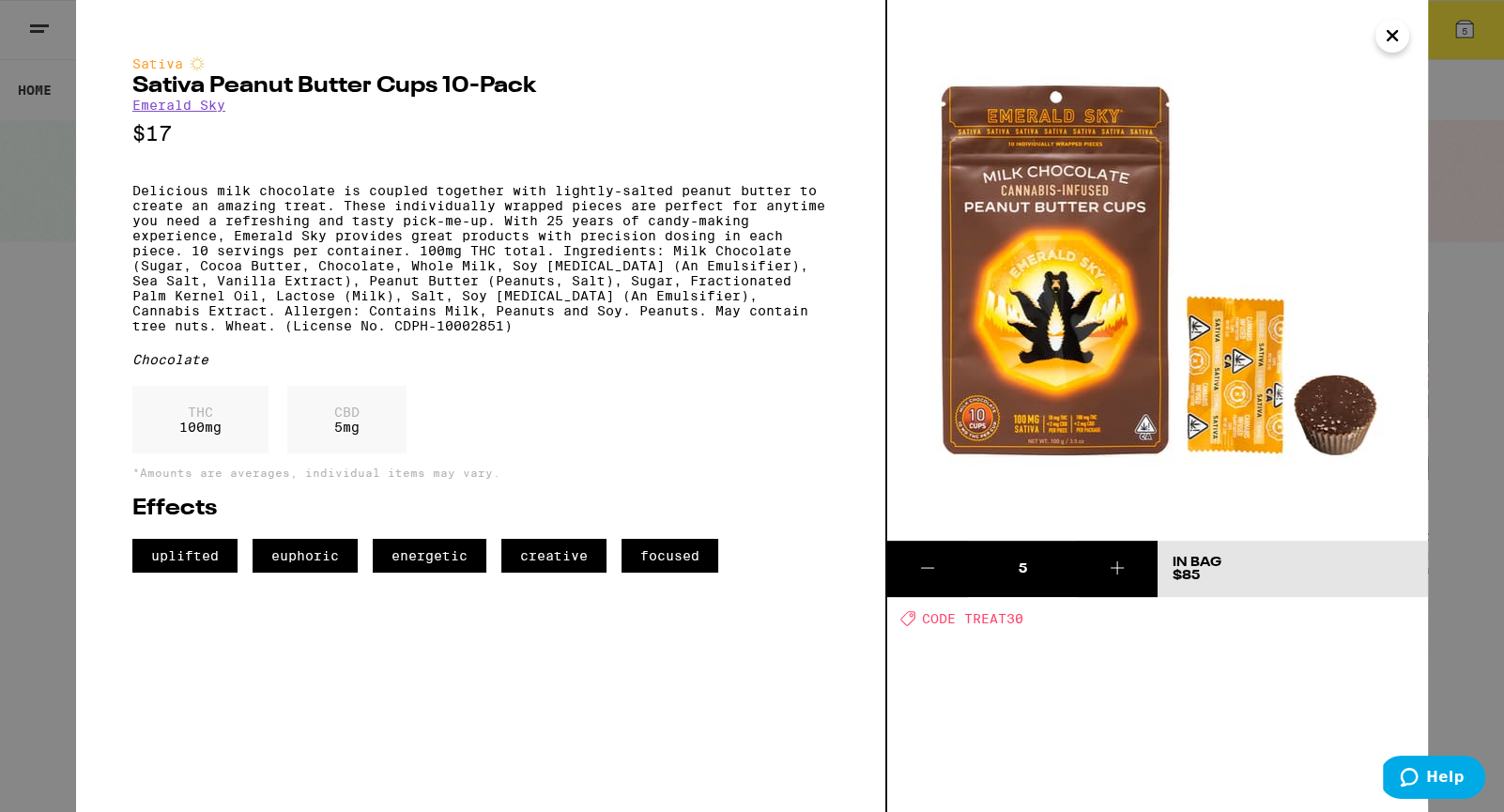
click at [1401, 35] on icon "Close" at bounding box center [1392, 36] width 23 height 28
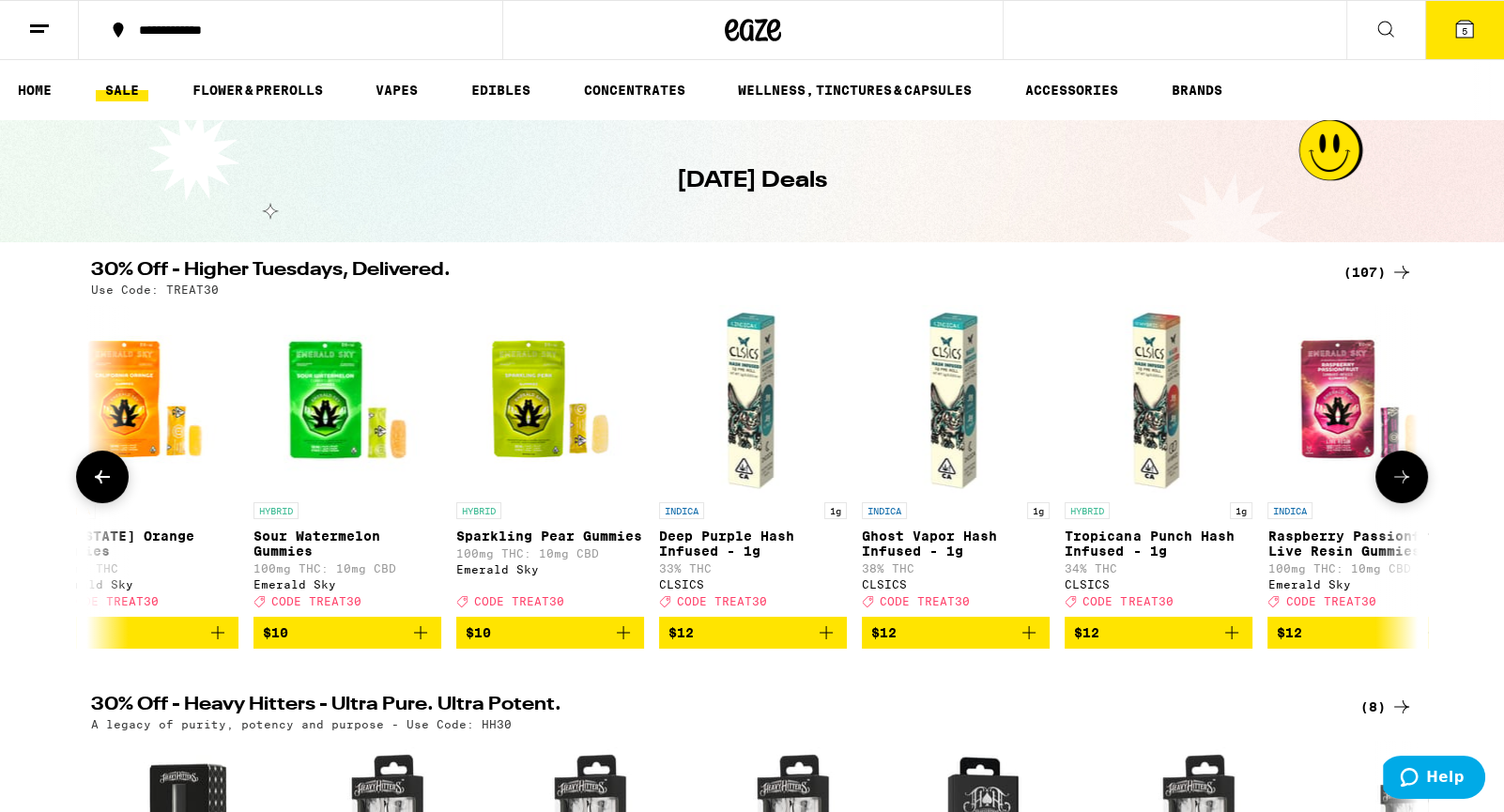
scroll to position [0, 2873]
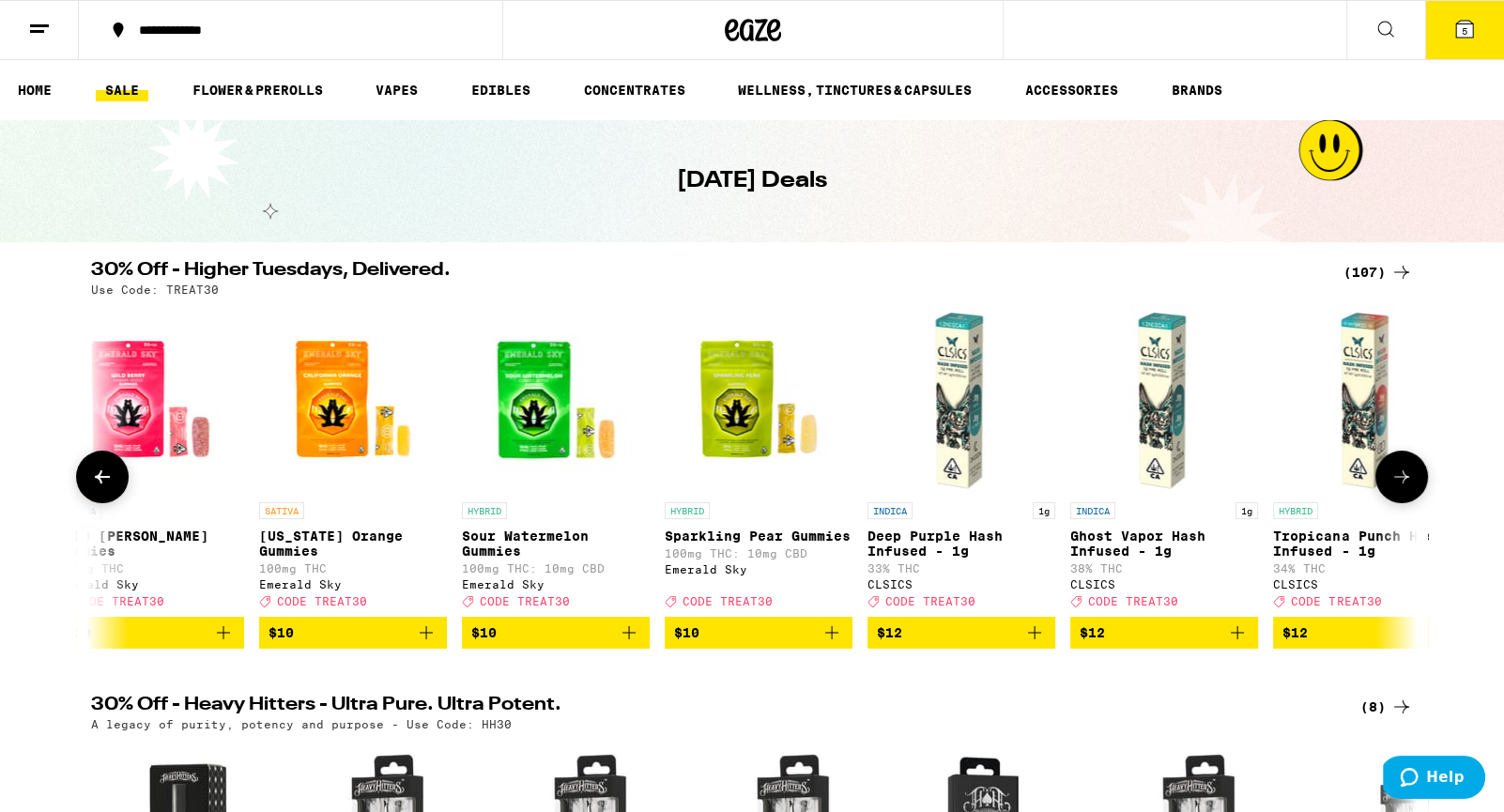
click at [760, 607] on span "CODE TREAT30" at bounding box center [728, 601] width 90 height 12
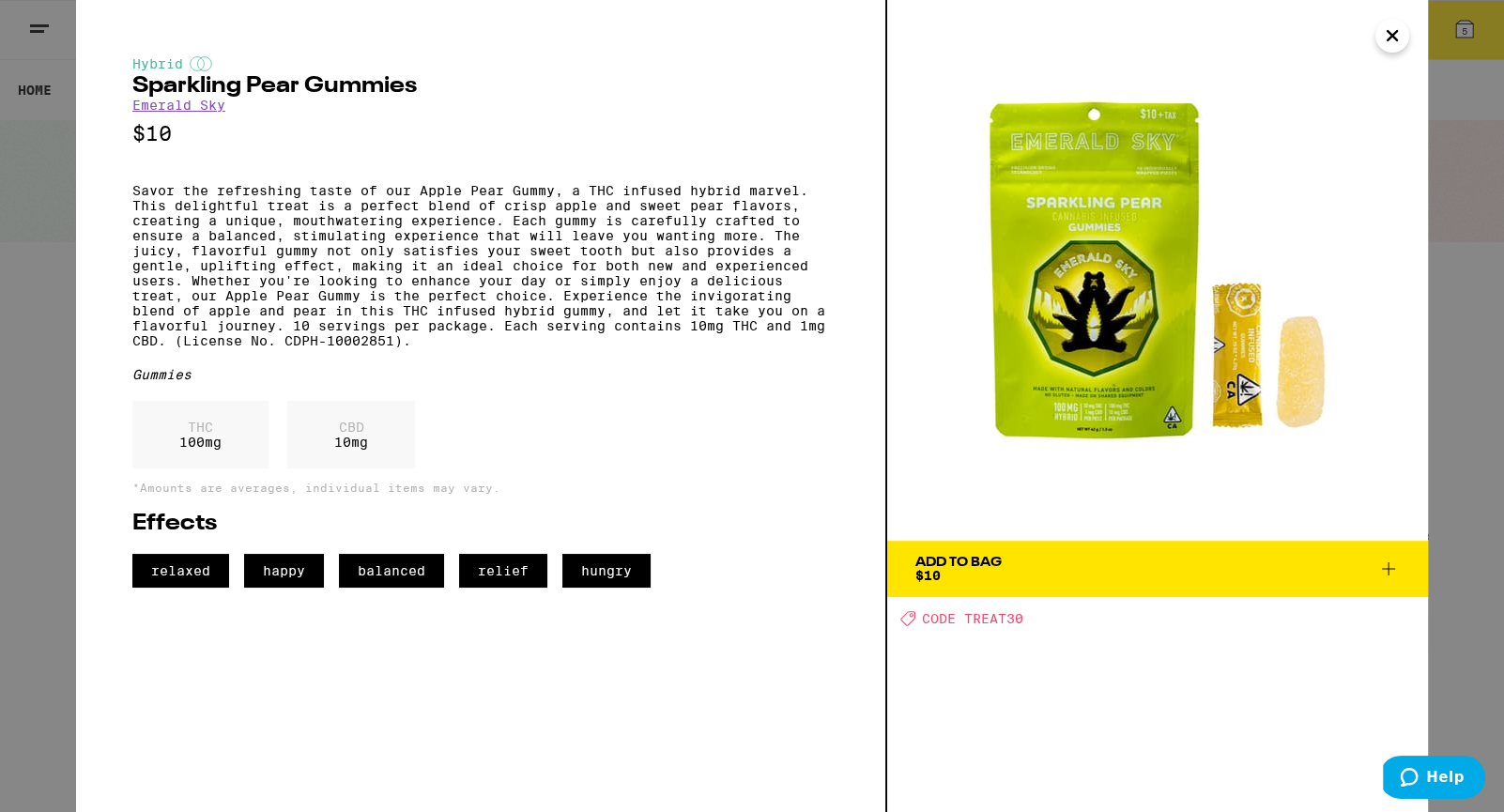
click at [1393, 32] on icon "Close" at bounding box center [1392, 36] width 23 height 28
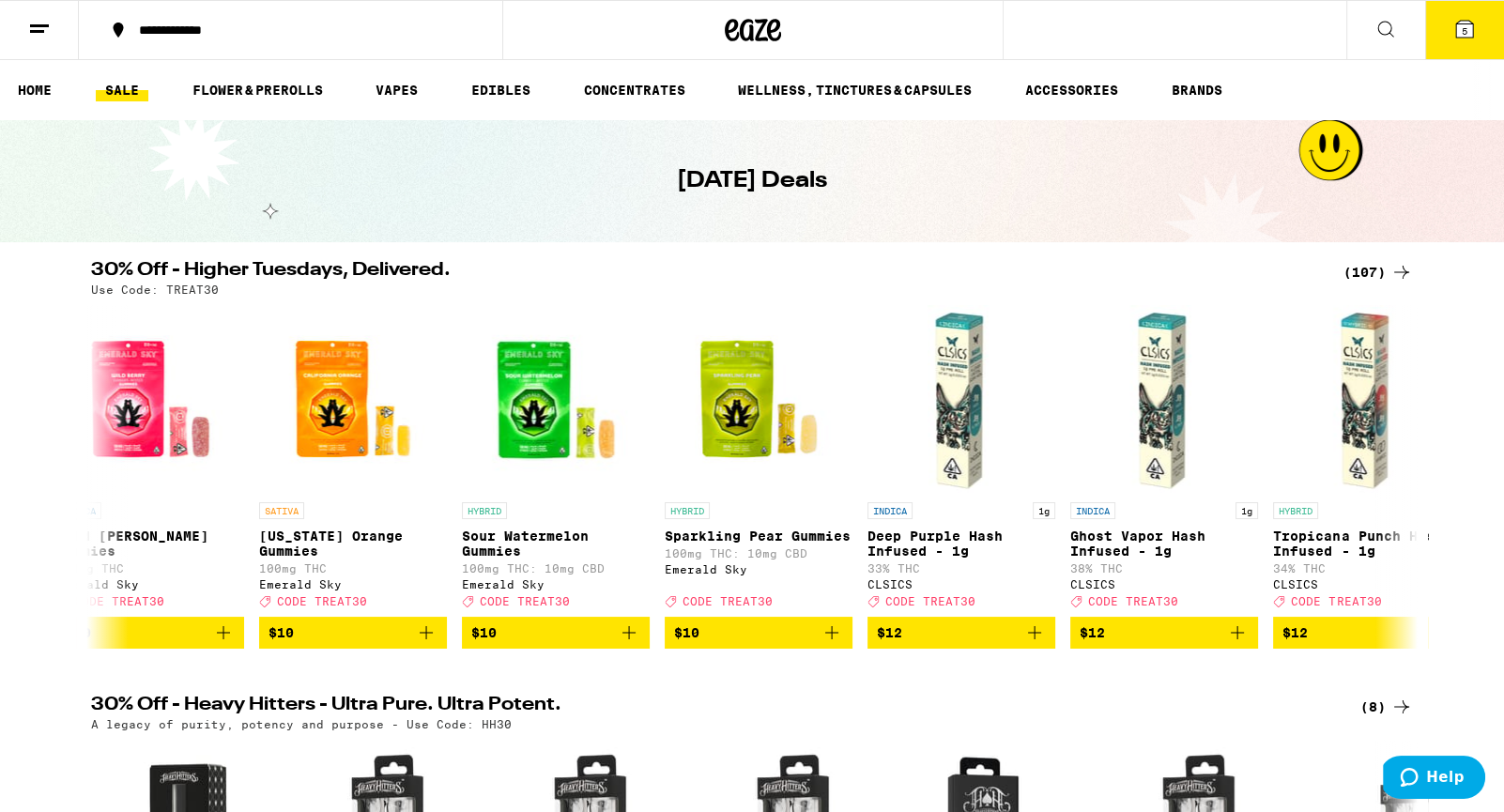
click at [1473, 23] on icon at bounding box center [1464, 29] width 17 height 17
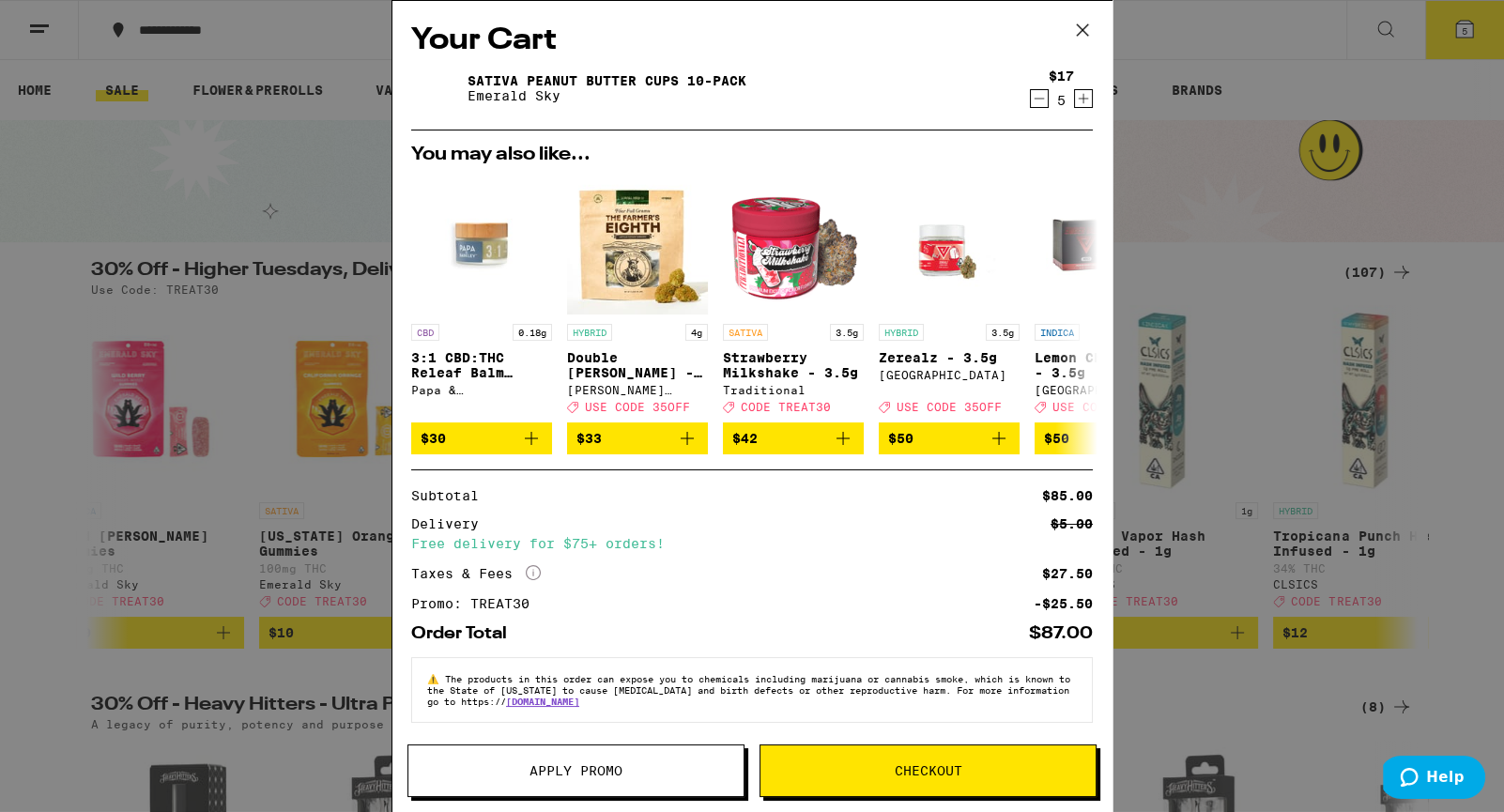
scroll to position [12, 0]
click at [886, 774] on span "Checkout" at bounding box center [927, 770] width 335 height 13
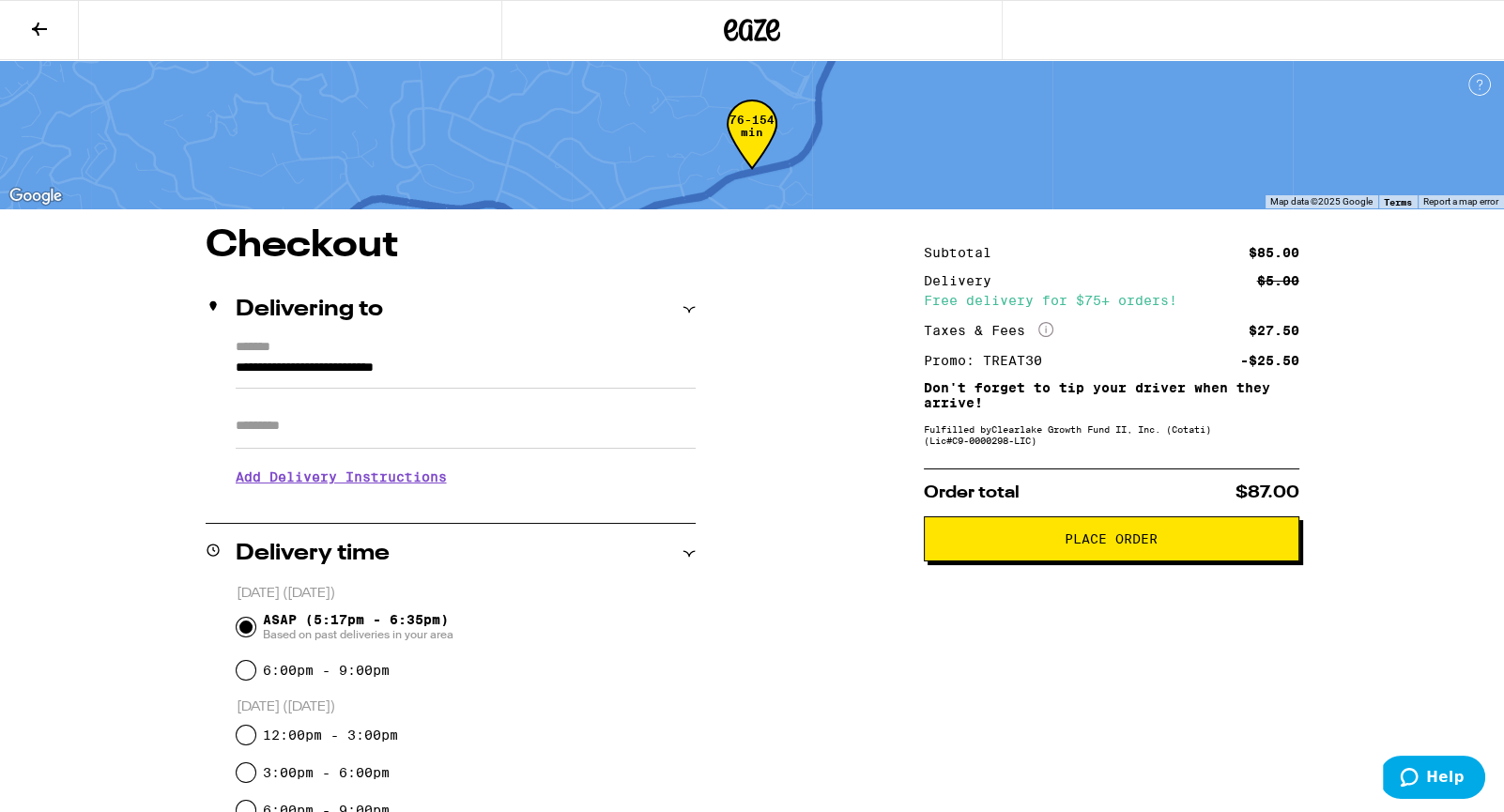
click at [1111, 545] on span "Place Order" at bounding box center [1110, 538] width 93 height 13
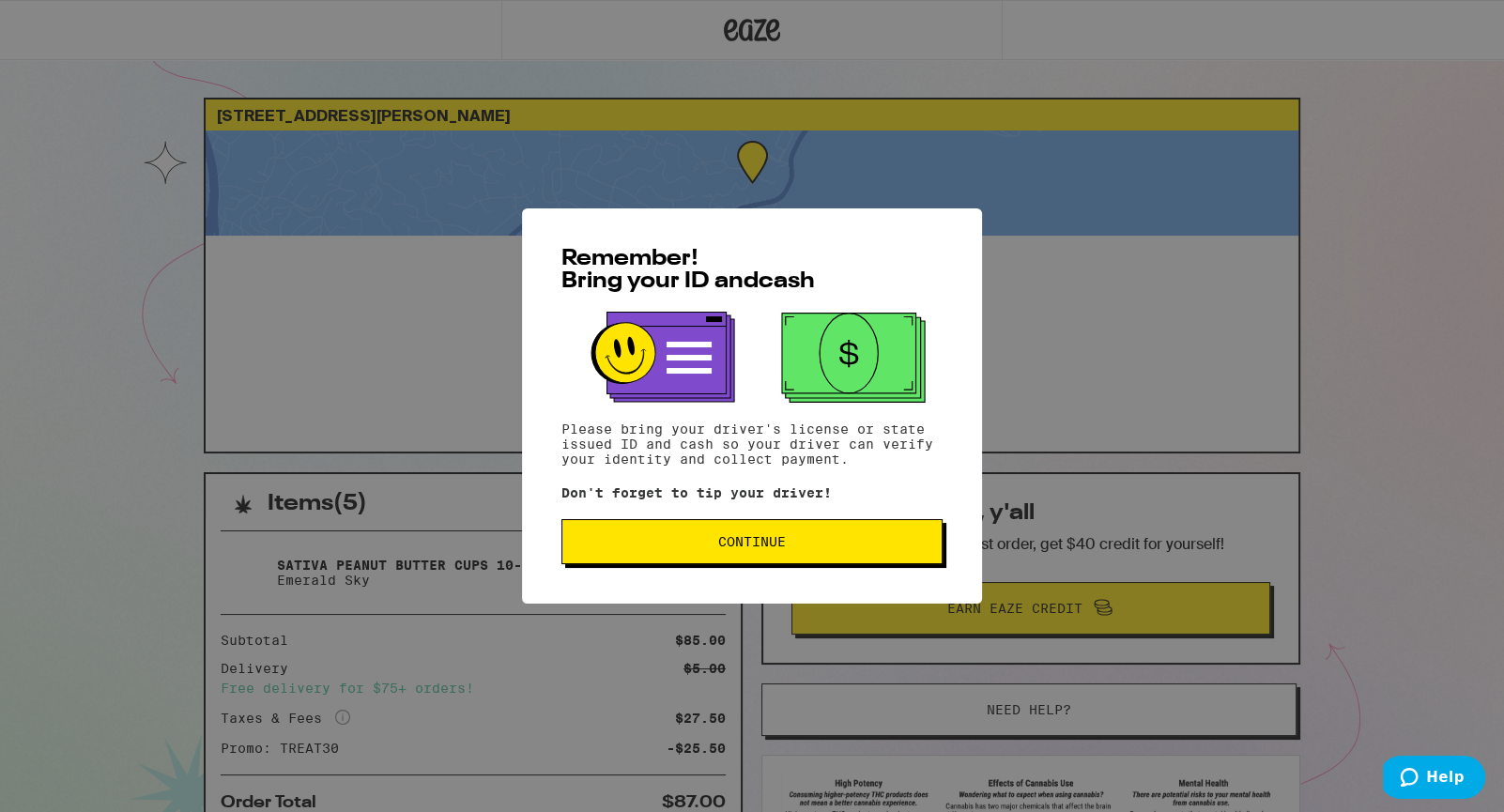
click at [781, 548] on span "Continue" at bounding box center [752, 540] width 68 height 13
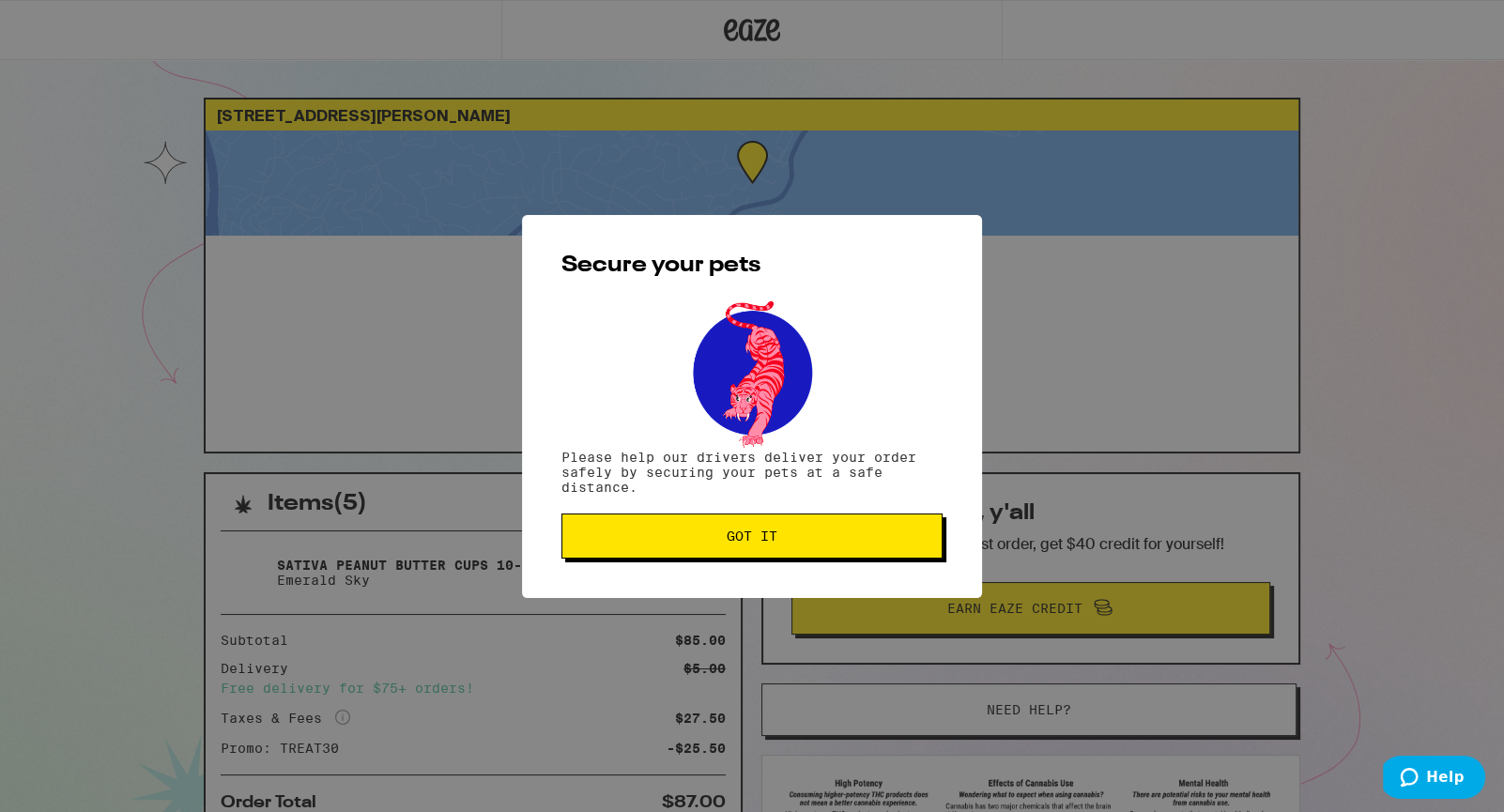
click at [751, 540] on span "Got it" at bounding box center [752, 535] width 51 height 13
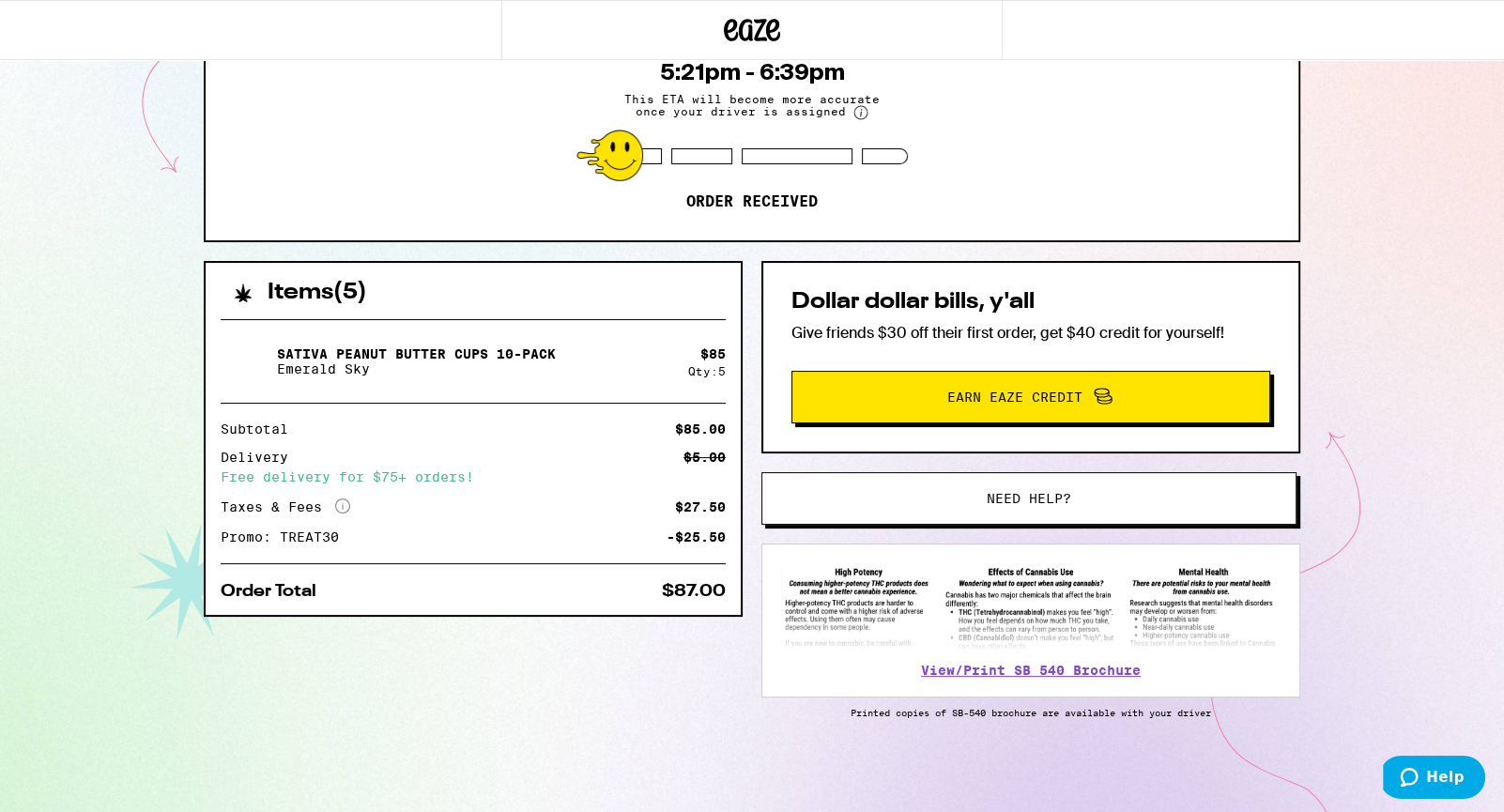
scroll to position [214, 0]
